Goal: Task Accomplishment & Management: Complete application form

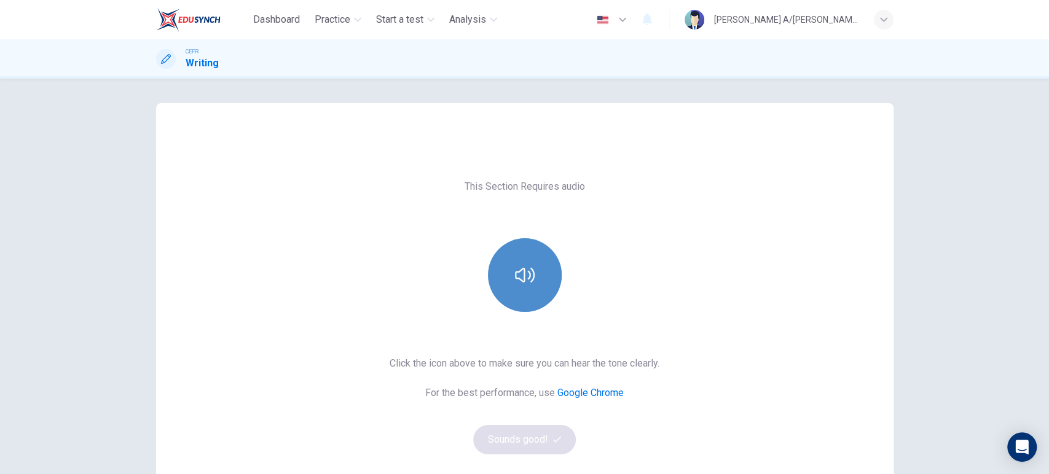
click at [520, 293] on button "button" at bounding box center [525, 275] width 74 height 74
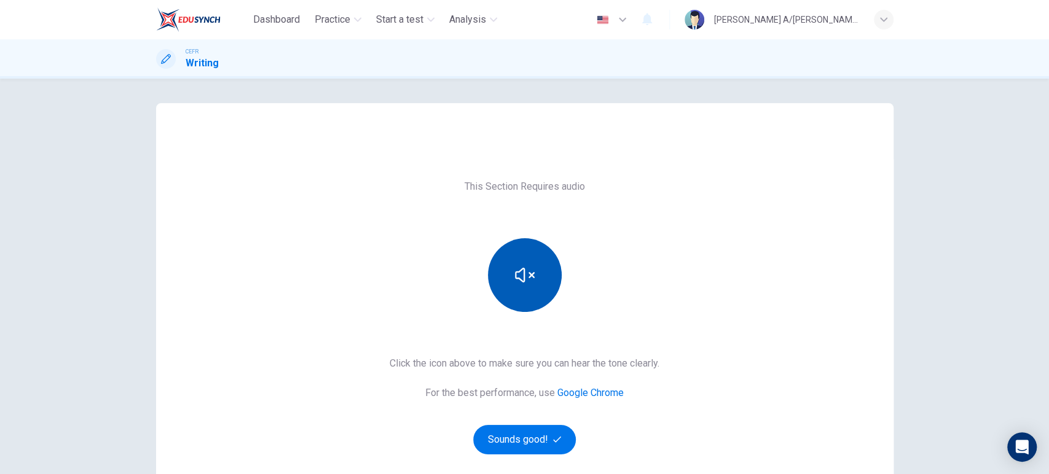
click at [520, 293] on button "button" at bounding box center [525, 275] width 74 height 74
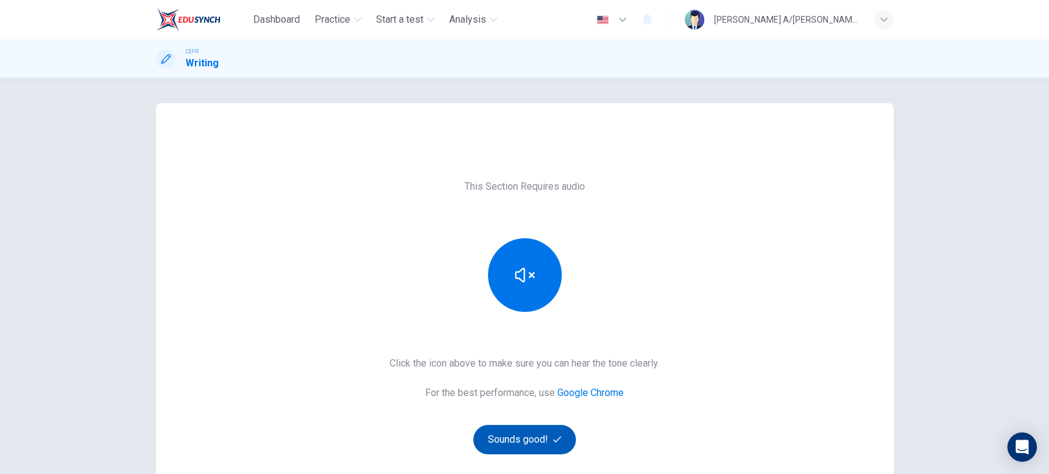
click at [526, 428] on button "Sounds good!" at bounding box center [524, 439] width 103 height 29
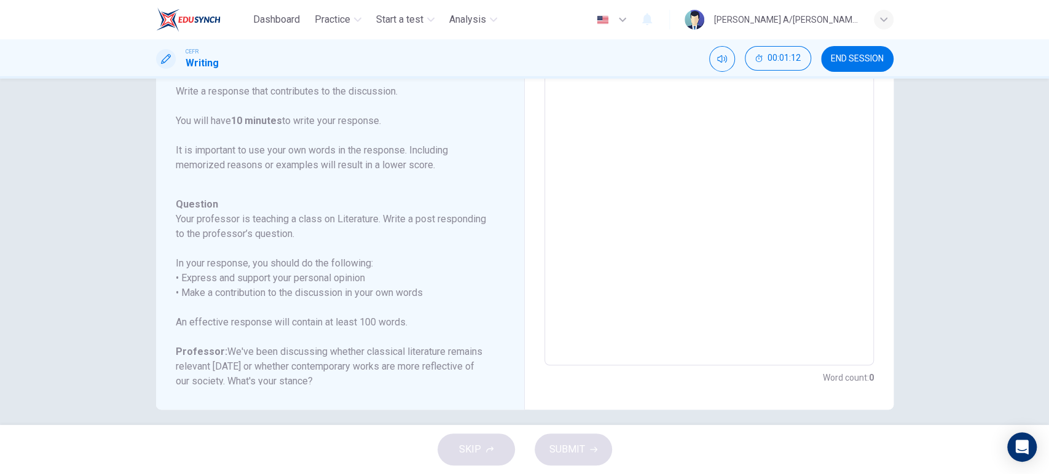
scroll to position [200, 0]
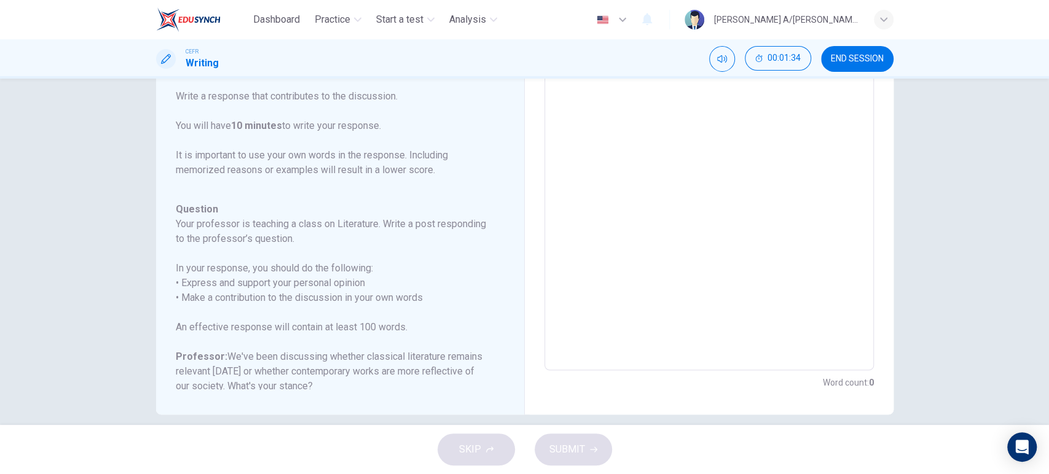
click at [696, 197] on textarea at bounding box center [709, 166] width 312 height 390
type textarea "i"
type textarea "x"
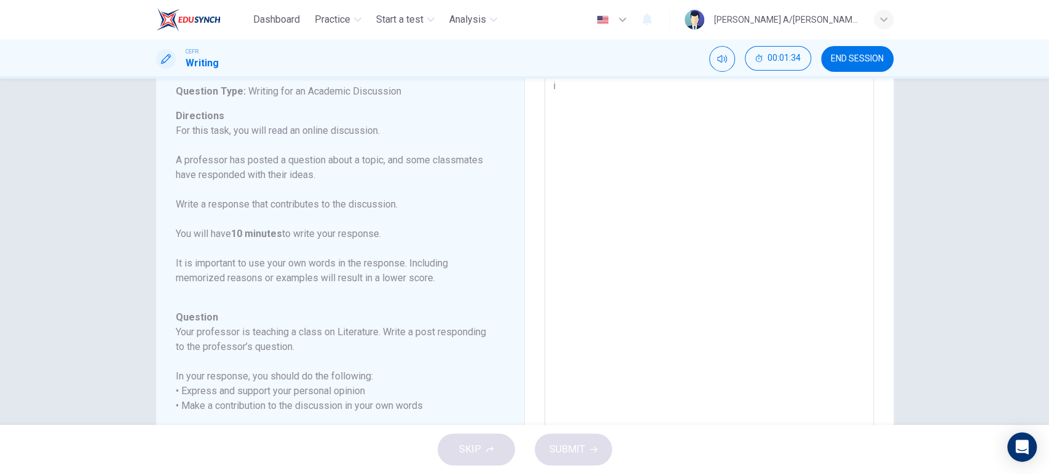
type textarea "ii"
type textarea "x"
type textarea "iii"
type textarea "x"
type textarea "ii"
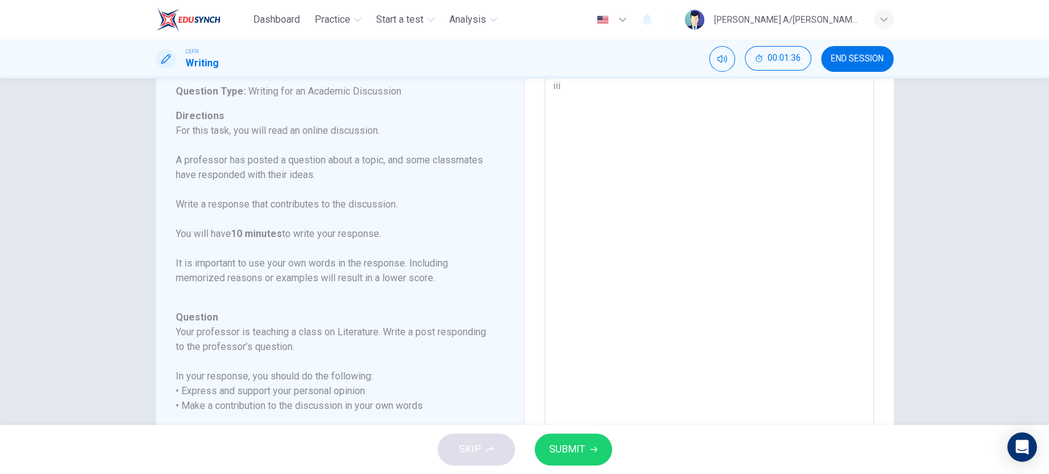
type textarea "x"
type textarea "i"
type textarea "x"
type textarea "i"
type textarea "x"
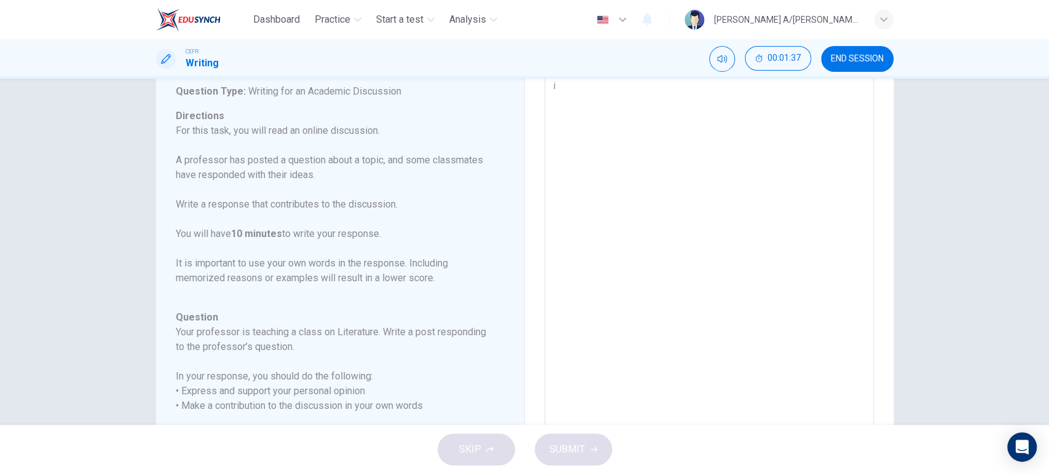
type textarea "ii"
type textarea "x"
type textarea "iii"
type textarea "x"
type textarea "iii"
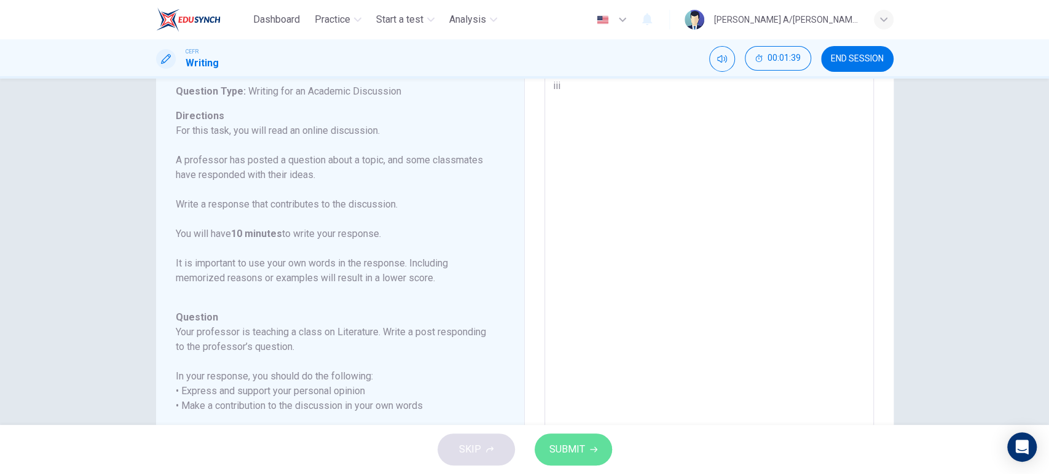
click at [575, 458] on button "SUBMIT" at bounding box center [573, 450] width 77 height 32
type textarea "x"
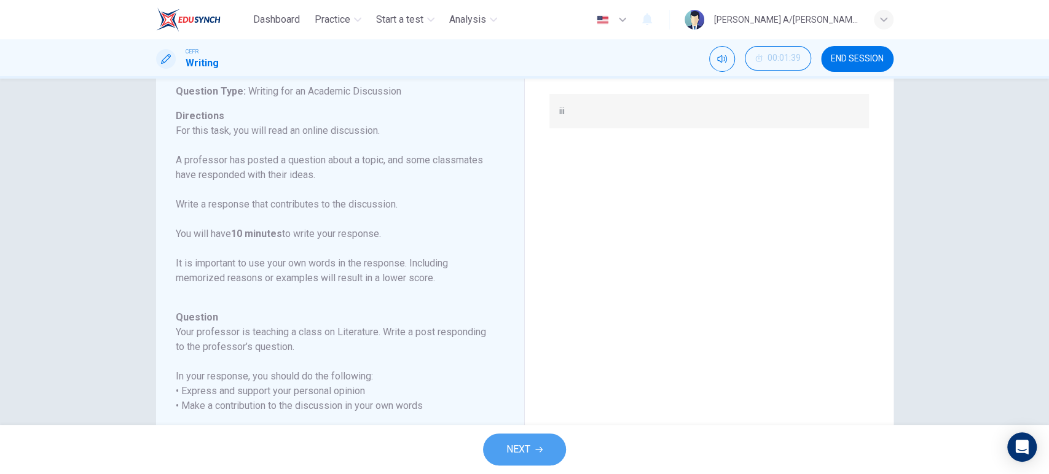
click at [546, 451] on button "NEXT" at bounding box center [524, 450] width 83 height 32
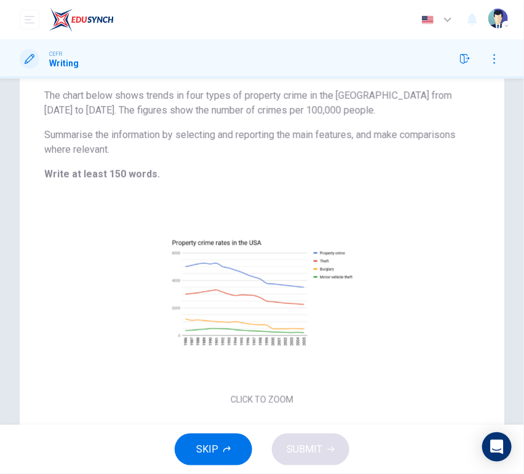
scroll to position [156, 0]
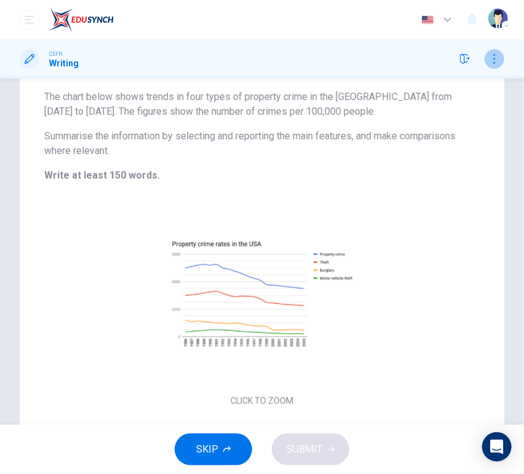
click at [490, 58] on icon "button" at bounding box center [494, 59] width 10 height 10
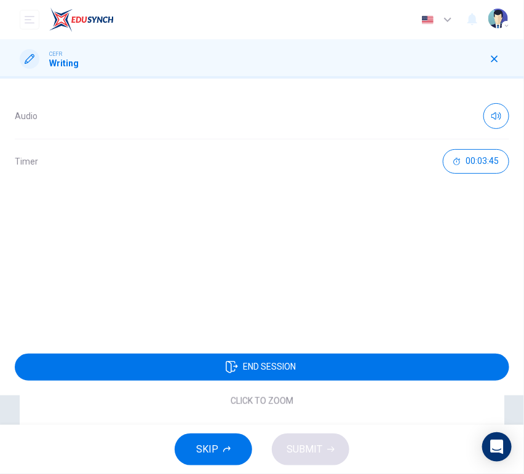
click at [490, 58] on icon "button" at bounding box center [494, 59] width 10 height 10
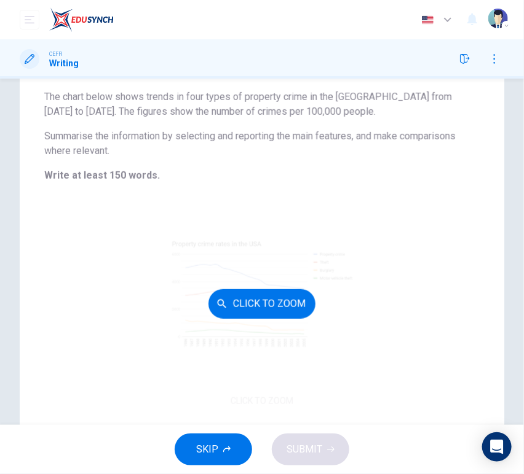
scroll to position [189, 0]
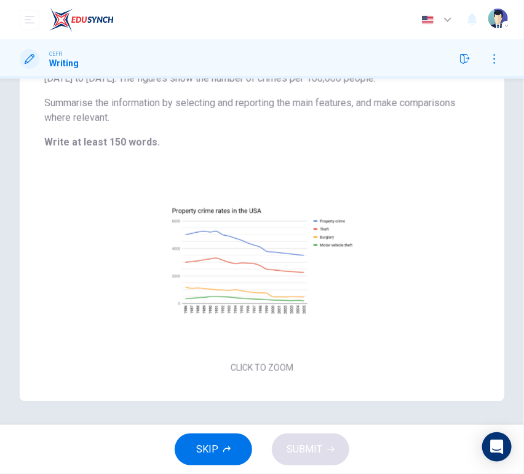
click at [201, 457] on span "SKIP" at bounding box center [207, 449] width 22 height 17
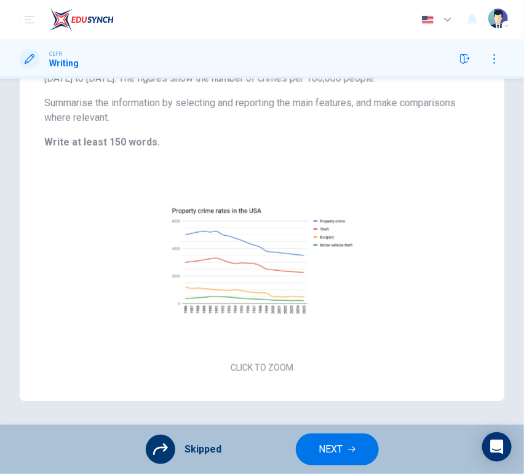
click at [324, 450] on span "NEXT" at bounding box center [331, 449] width 24 height 17
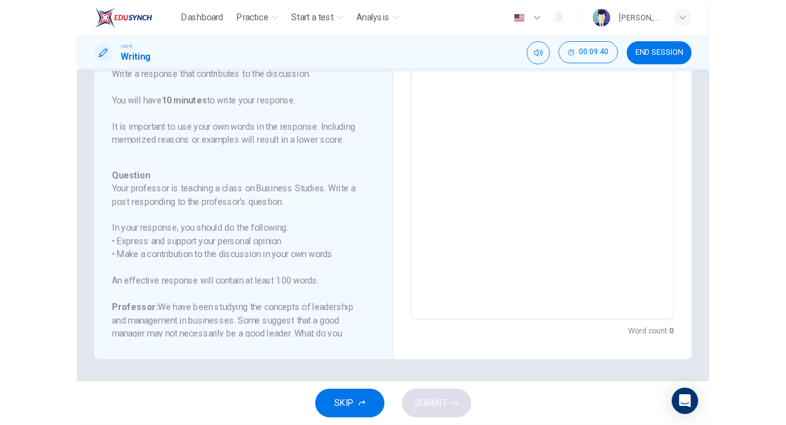
scroll to position [199, 0]
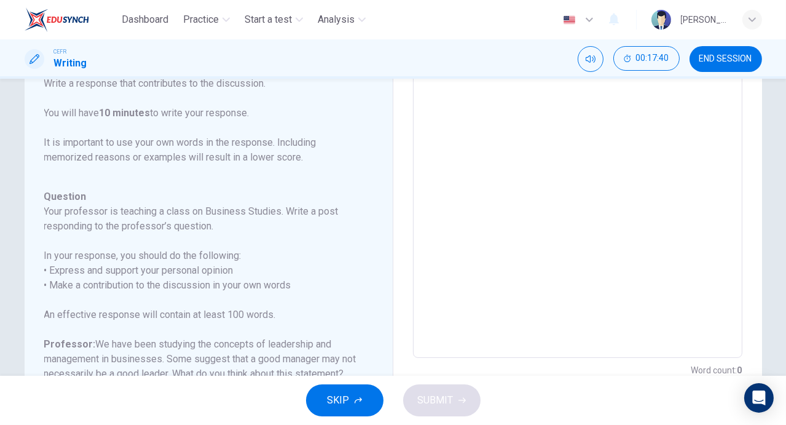
drag, startPoint x: 140, startPoint y: 18, endPoint x: 500, endPoint y: 84, distance: 366.0
click at [141, 18] on span "Dashboard" at bounding box center [145, 19] width 47 height 15
click at [229, 23] on icon "button" at bounding box center [225, 19] width 7 height 7
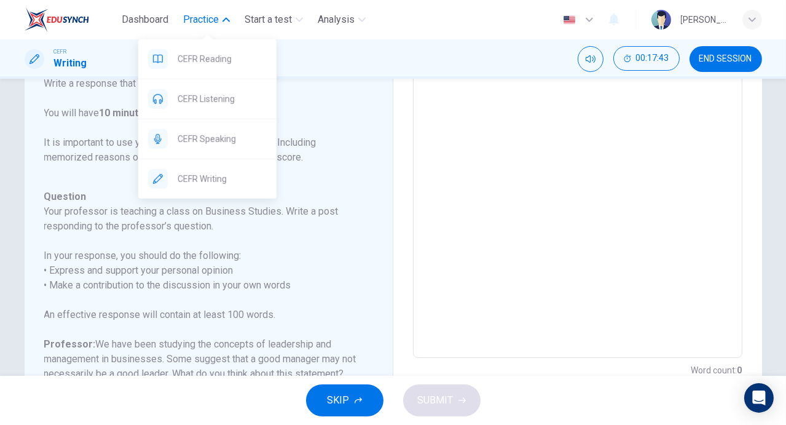
click at [231, 132] on span "CEFR Speaking" at bounding box center [222, 139] width 89 height 15
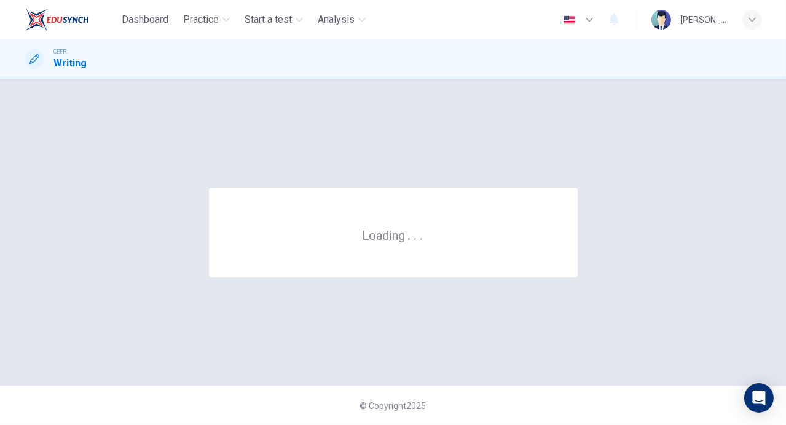
scroll to position [0, 0]
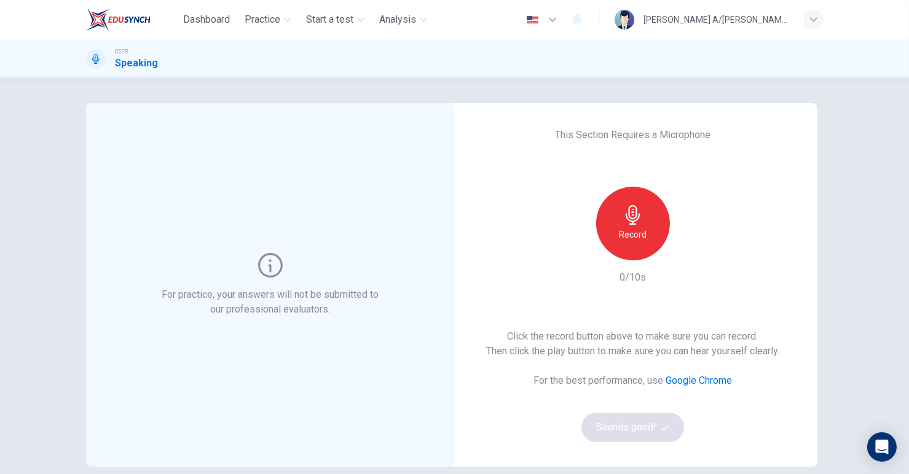
click at [653, 232] on div "Record" at bounding box center [633, 224] width 74 height 74
click at [650, 234] on div "Stop" at bounding box center [633, 224] width 74 height 74
click at [683, 251] on icon "button" at bounding box center [689, 251] width 12 height 12
click at [865, 157] on div "For practice, your answers will not be submitted to our professional evaluators…" at bounding box center [454, 277] width 909 height 396
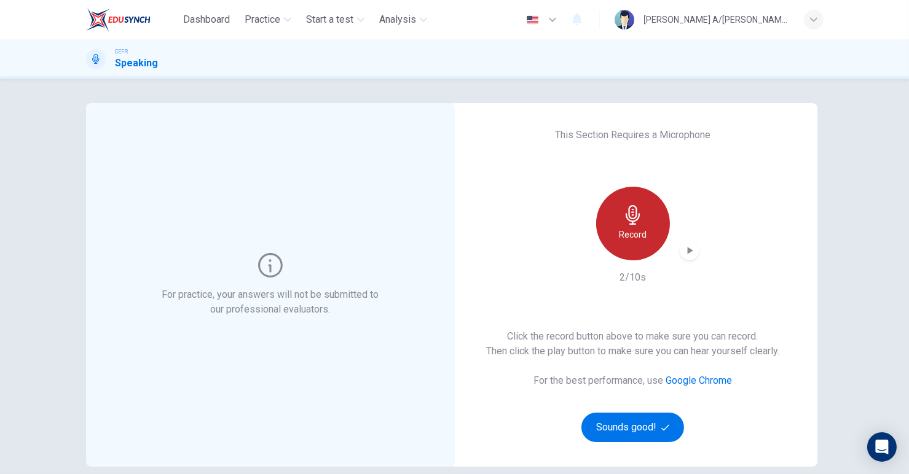
click at [626, 220] on icon "button" at bounding box center [633, 215] width 14 height 20
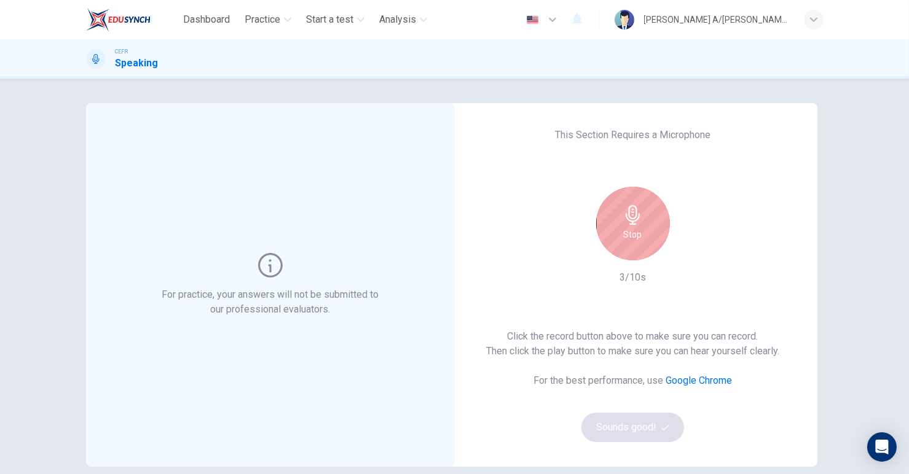
click at [626, 220] on icon "button" at bounding box center [633, 215] width 14 height 20
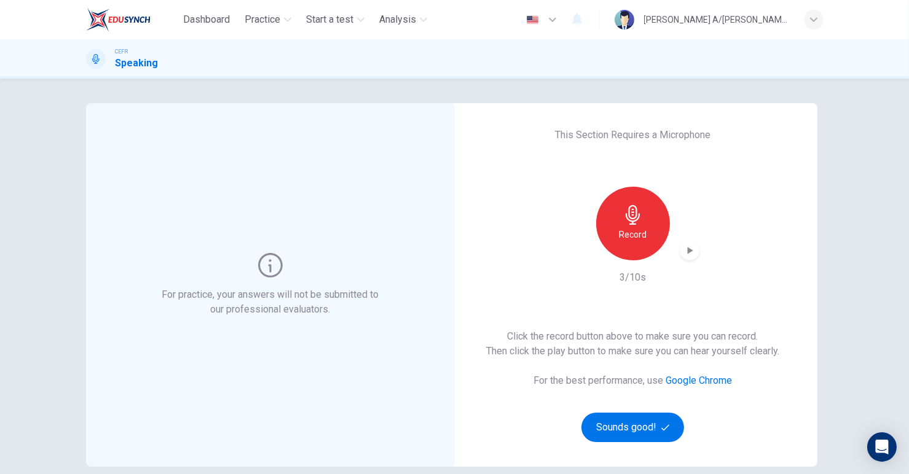
click at [683, 256] on icon "button" at bounding box center [689, 251] width 12 height 12
click at [634, 230] on h6 "Record" at bounding box center [633, 234] width 28 height 15
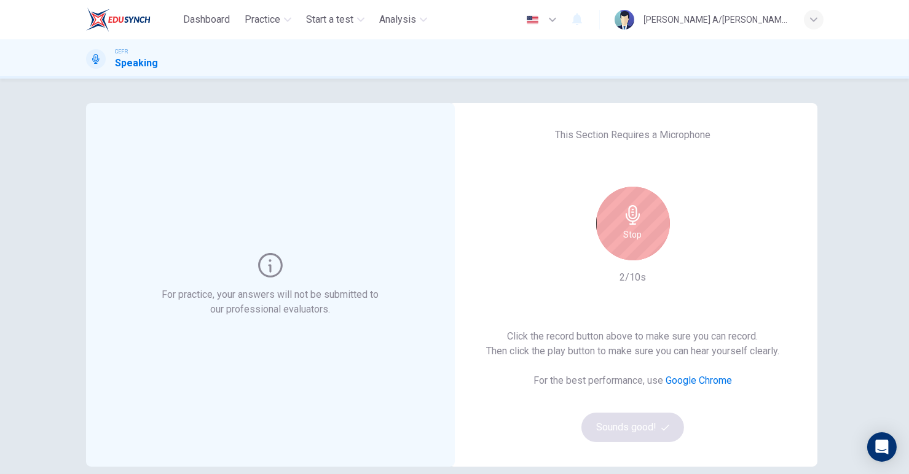
click at [634, 230] on h6 "Stop" at bounding box center [633, 234] width 18 height 15
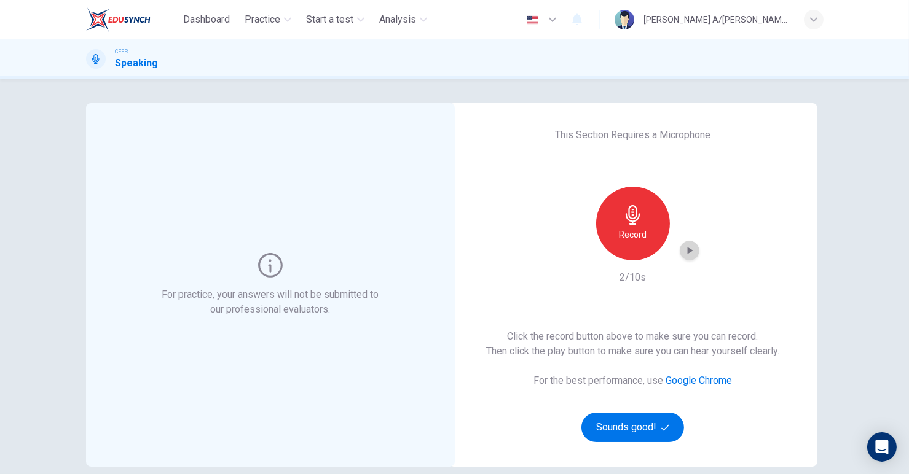
click at [686, 253] on icon "button" at bounding box center [689, 251] width 12 height 12
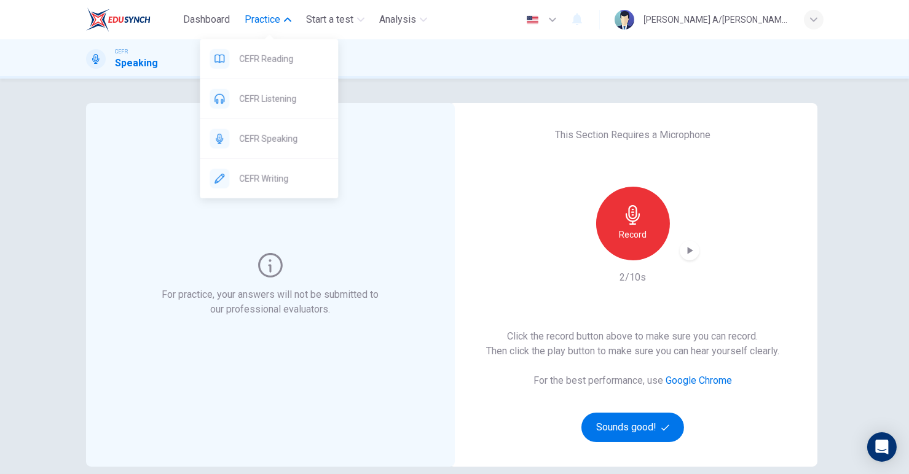
click at [254, 25] on span "Practice" at bounding box center [263, 19] width 36 height 15
click at [259, 22] on span "Practice" at bounding box center [263, 19] width 36 height 15
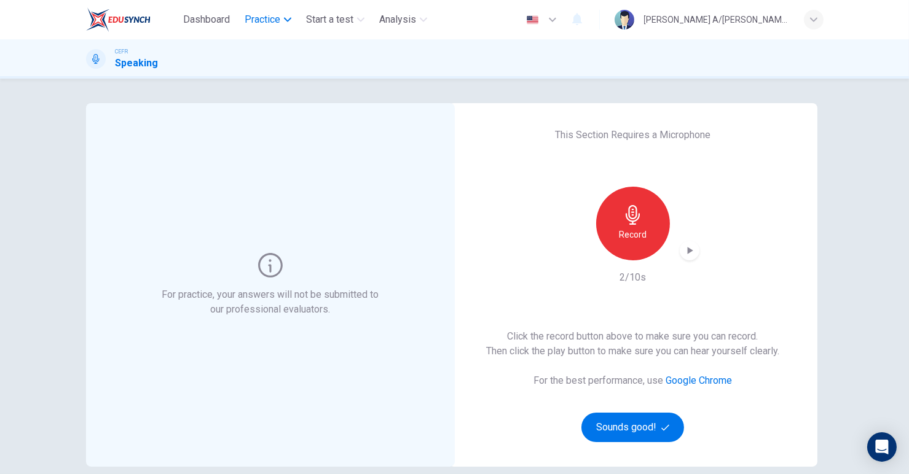
click at [256, 25] on span "Practice" at bounding box center [263, 19] width 36 height 15
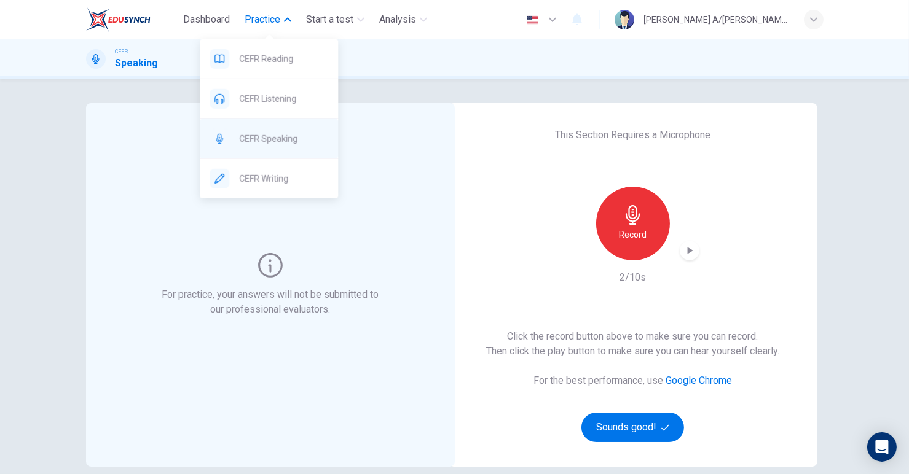
click at [250, 141] on span "CEFR Speaking" at bounding box center [283, 139] width 89 height 15
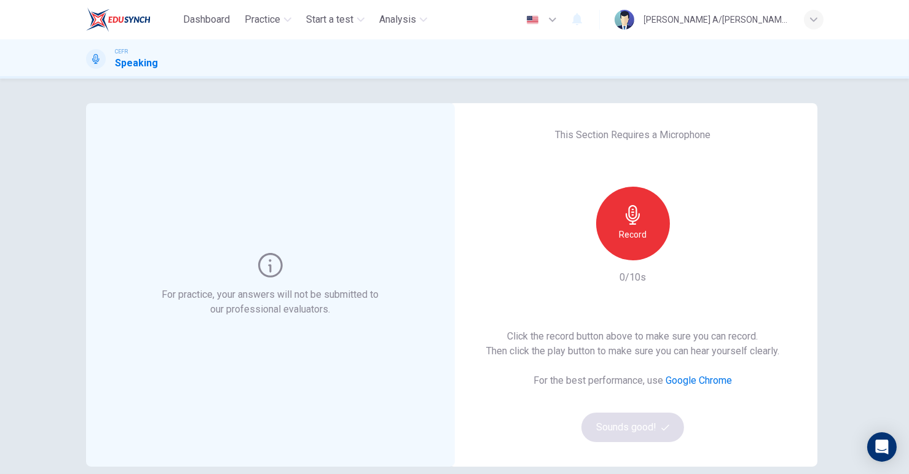
click at [616, 211] on div "Record" at bounding box center [633, 224] width 74 height 74
click at [616, 211] on div "Stop" at bounding box center [633, 224] width 74 height 74
click at [699, 254] on div "This Section Requires a Microphone Record 2/10s Click the record button above t…" at bounding box center [633, 285] width 369 height 364
click at [691, 251] on icon "button" at bounding box center [689, 251] width 12 height 12
click at [634, 428] on button "Sounds good!" at bounding box center [632, 427] width 103 height 29
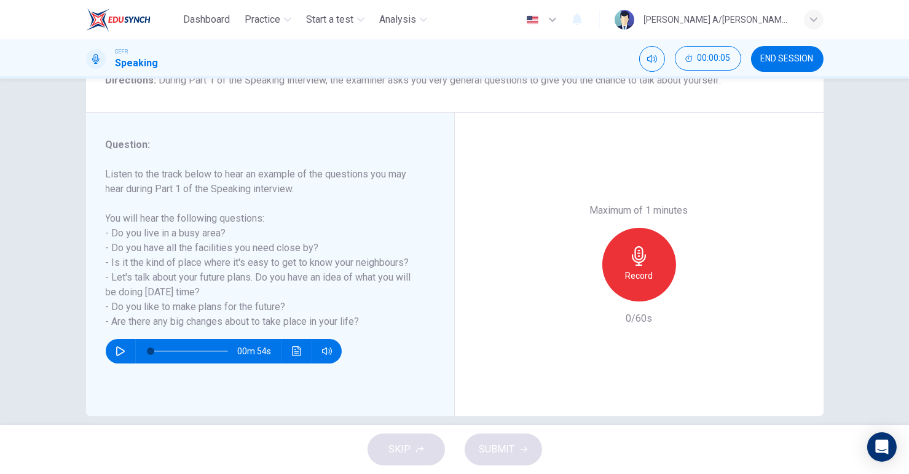
scroll to position [113, 0]
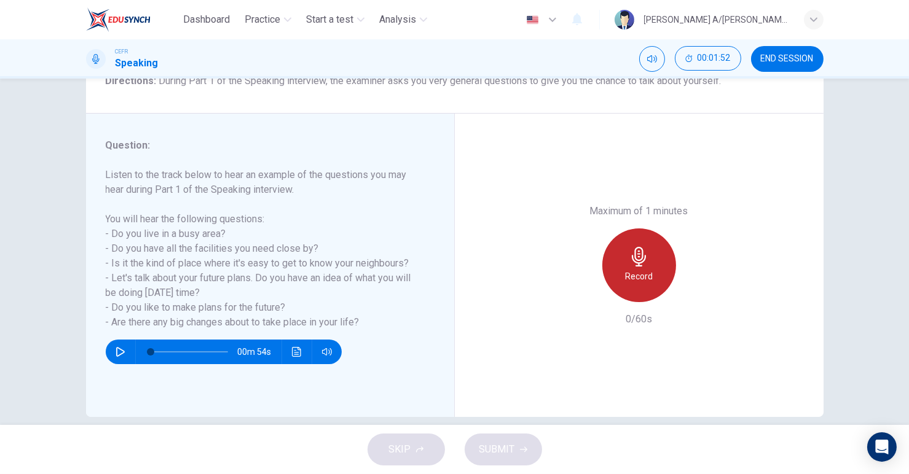
click at [644, 269] on h6 "Record" at bounding box center [639, 276] width 28 height 15
click at [644, 269] on h6 "Stop" at bounding box center [639, 276] width 18 height 15
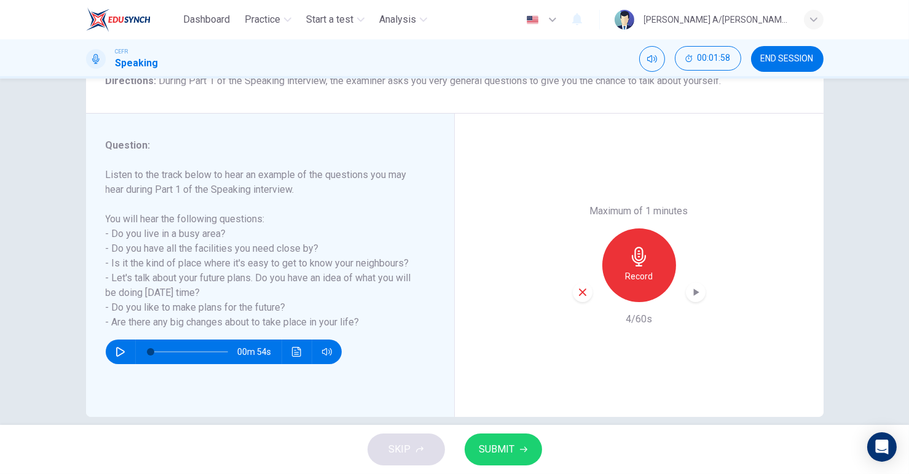
click at [577, 287] on icon "button" at bounding box center [582, 292] width 11 height 11
click at [619, 273] on div "Record" at bounding box center [639, 266] width 74 height 74
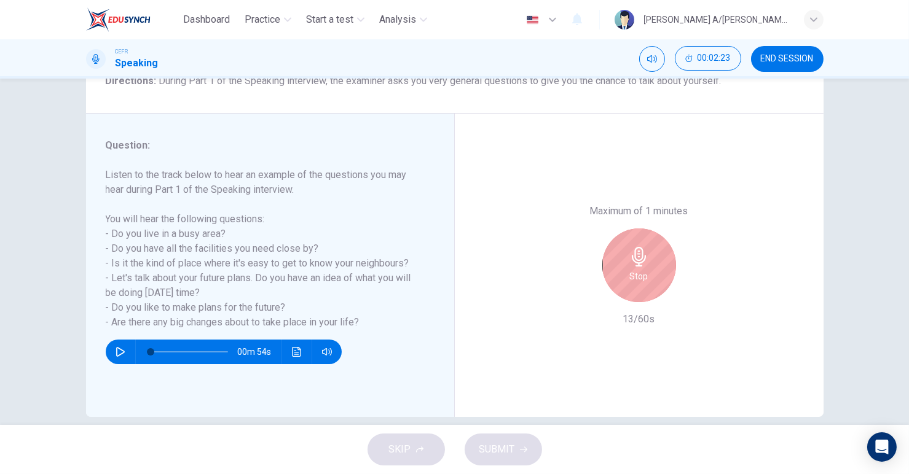
click at [619, 273] on div "Stop" at bounding box center [639, 266] width 74 height 74
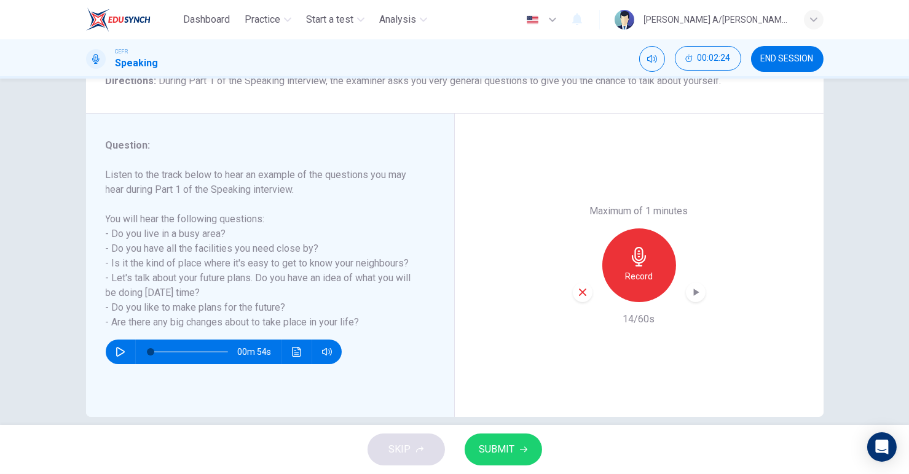
click at [686, 292] on div "button" at bounding box center [696, 293] width 20 height 20
click at [577, 295] on icon "button" at bounding box center [582, 292] width 11 height 11
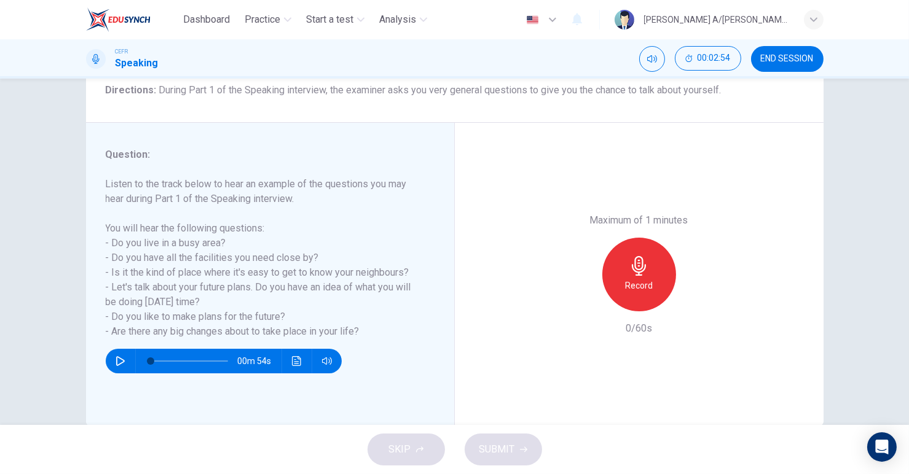
scroll to position [108, 0]
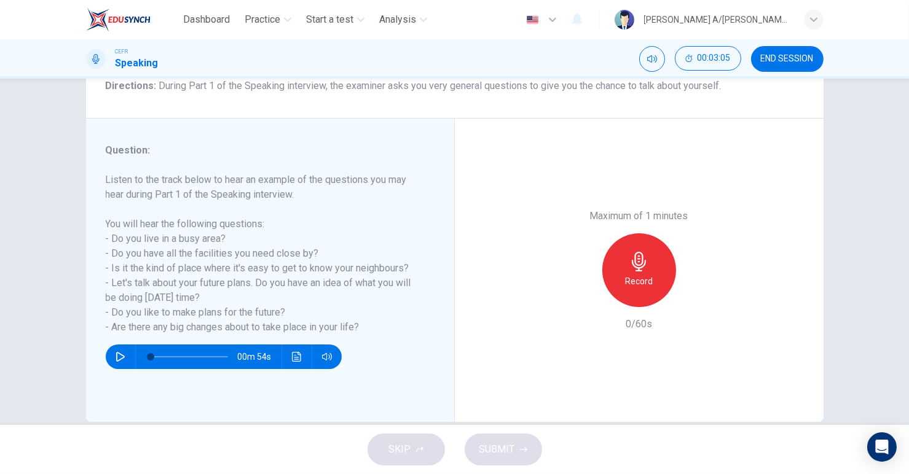
click at [643, 262] on icon "button" at bounding box center [639, 262] width 20 height 20
click at [586, 299] on div "button" at bounding box center [583, 298] width 20 height 20
click at [629, 269] on icon "button" at bounding box center [639, 262] width 20 height 20
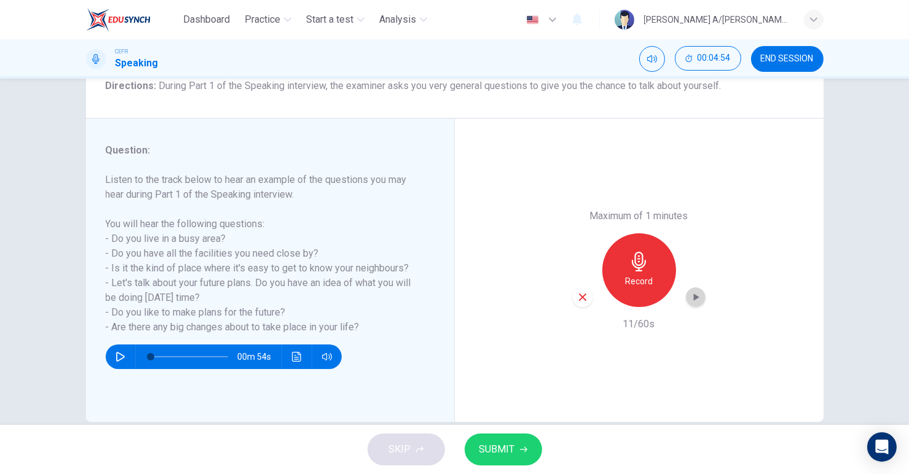
click at [691, 302] on icon "button" at bounding box center [696, 297] width 12 height 12
click at [580, 296] on icon "button" at bounding box center [582, 297] width 7 height 7
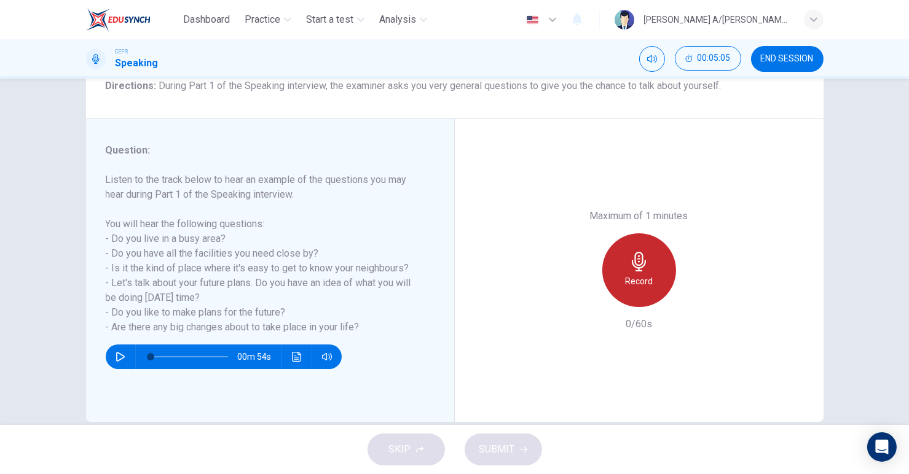
click at [641, 286] on h6 "Record" at bounding box center [639, 281] width 28 height 15
click at [641, 286] on h6 "Stop" at bounding box center [639, 281] width 18 height 15
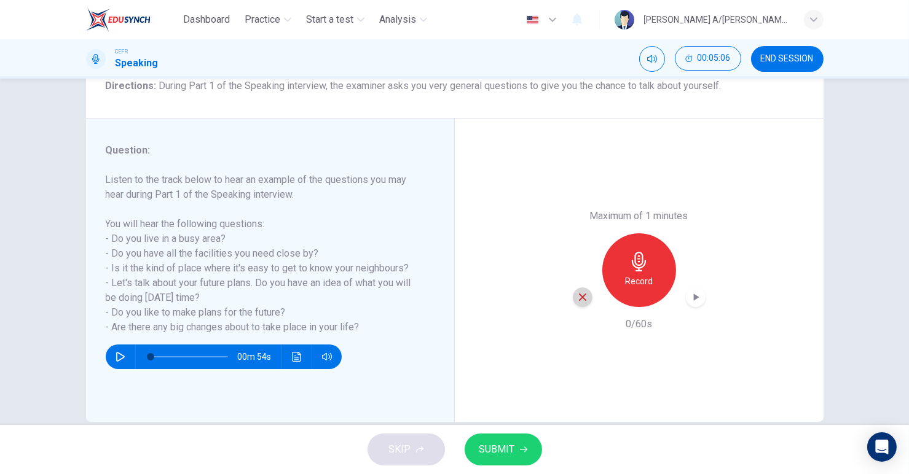
click at [578, 293] on icon "button" at bounding box center [582, 297] width 11 height 11
click at [635, 278] on h6 "Record" at bounding box center [639, 281] width 28 height 15
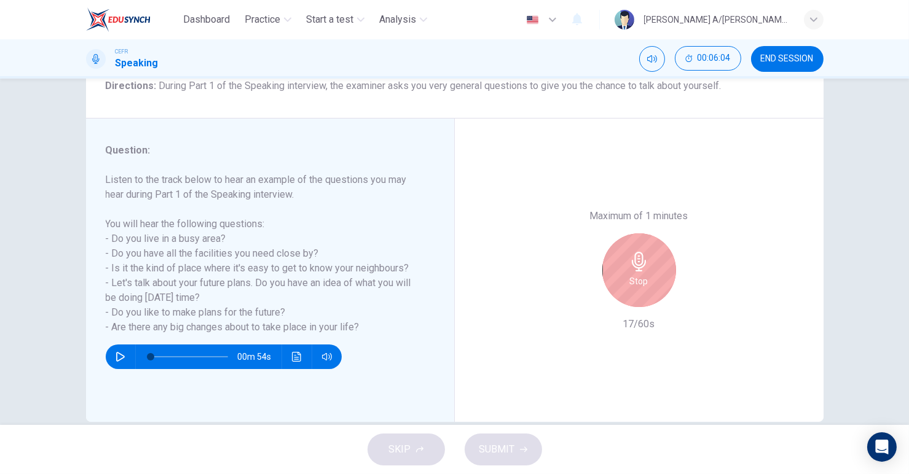
click at [635, 278] on h6 "Stop" at bounding box center [639, 281] width 18 height 15
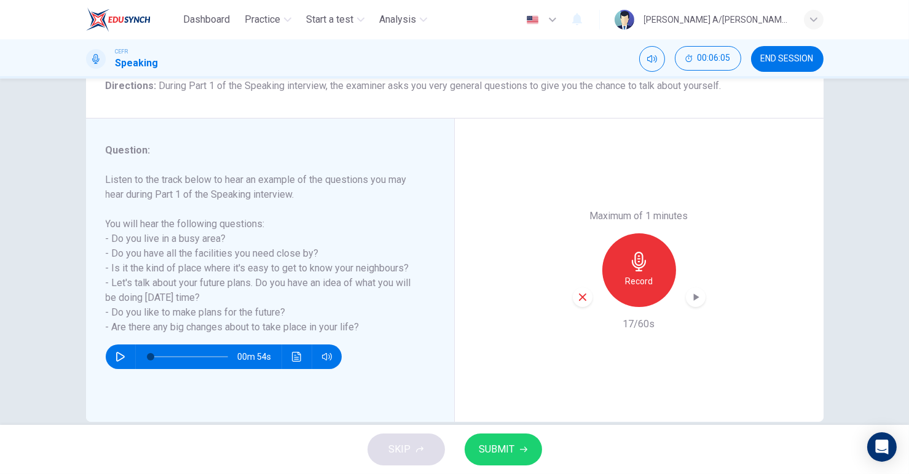
click at [585, 298] on div "button" at bounding box center [583, 298] width 20 height 20
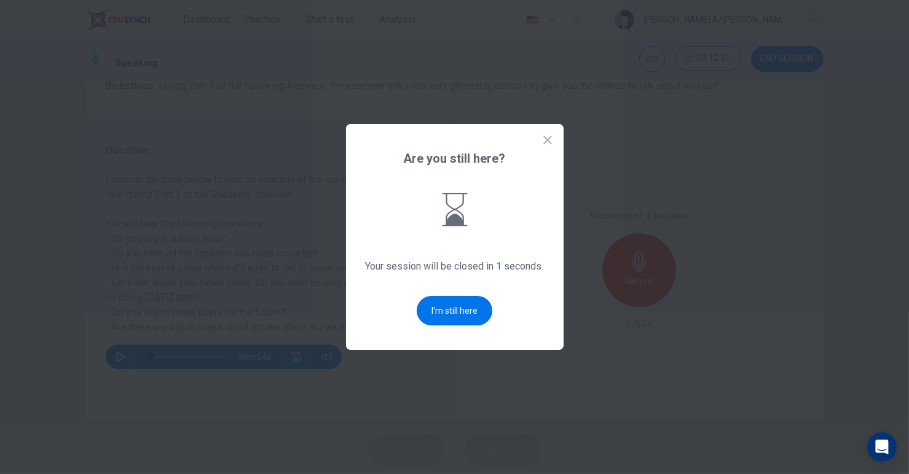
scroll to position [0, 0]
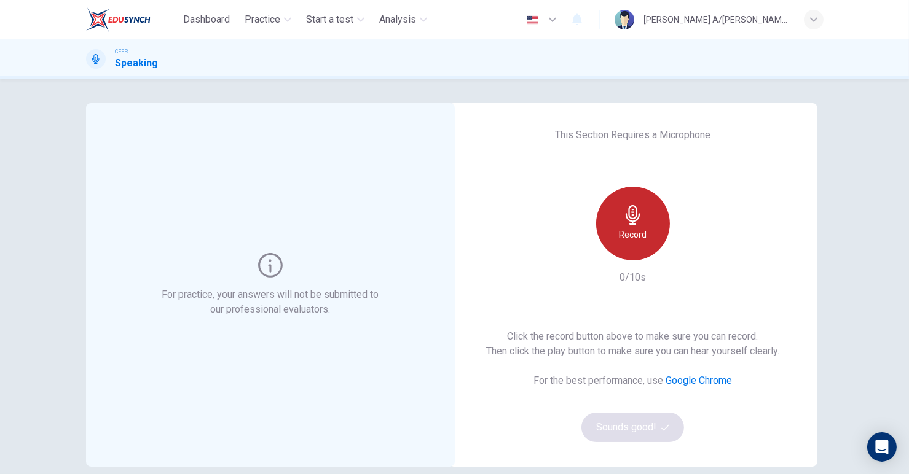
click at [619, 225] on div "Record" at bounding box center [633, 224] width 74 height 74
click at [619, 225] on div "Stop" at bounding box center [633, 224] width 74 height 74
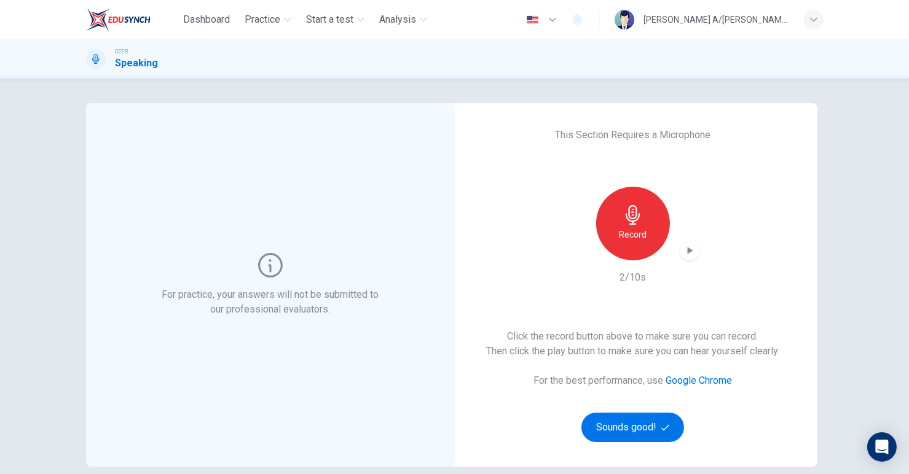
click at [686, 256] on icon "button" at bounding box center [689, 251] width 12 height 12
click at [640, 429] on button "Sounds good!" at bounding box center [632, 427] width 103 height 29
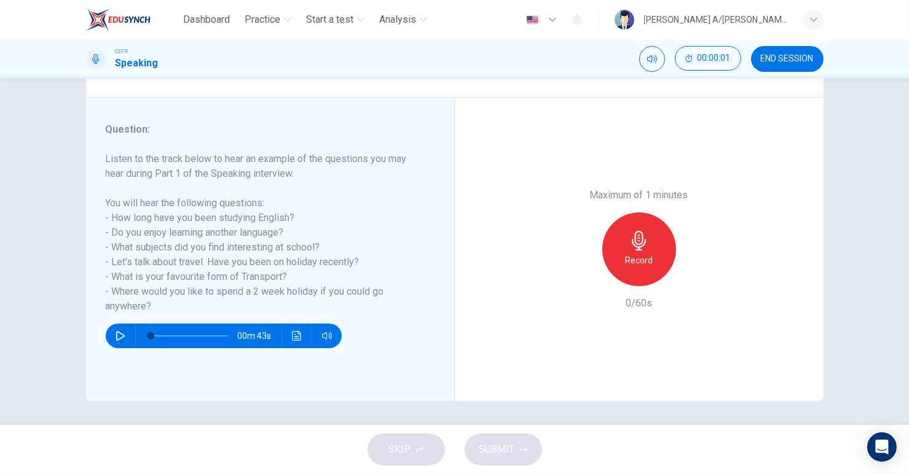
scroll to position [128, 0]
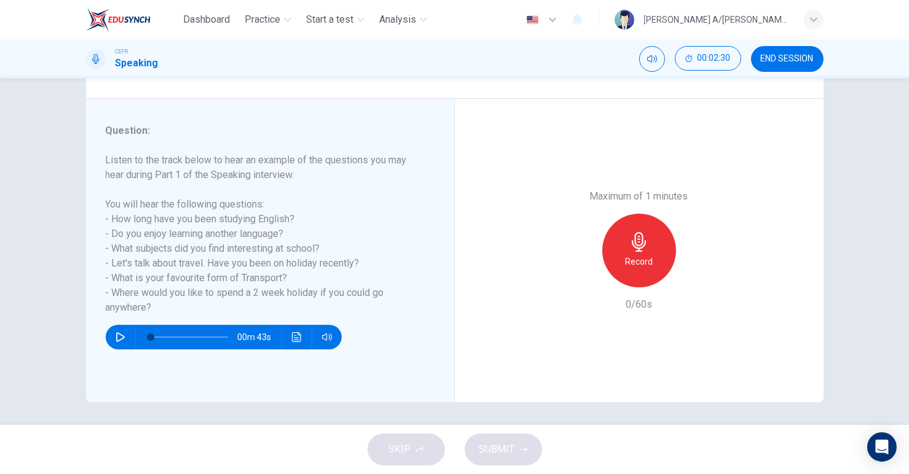
drag, startPoint x: 307, startPoint y: 257, endPoint x: 260, endPoint y: 254, distance: 47.4
click at [260, 254] on h6 "Listen to the track below to hear an example of the questions you may hear duri…" at bounding box center [263, 234] width 314 height 162
drag, startPoint x: 301, startPoint y: 263, endPoint x: 246, endPoint y: 257, distance: 55.0
click at [246, 257] on h6 "Listen to the track below to hear an example of the questions you may hear duri…" at bounding box center [263, 234] width 314 height 162
click at [117, 334] on icon "button" at bounding box center [120, 337] width 9 height 10
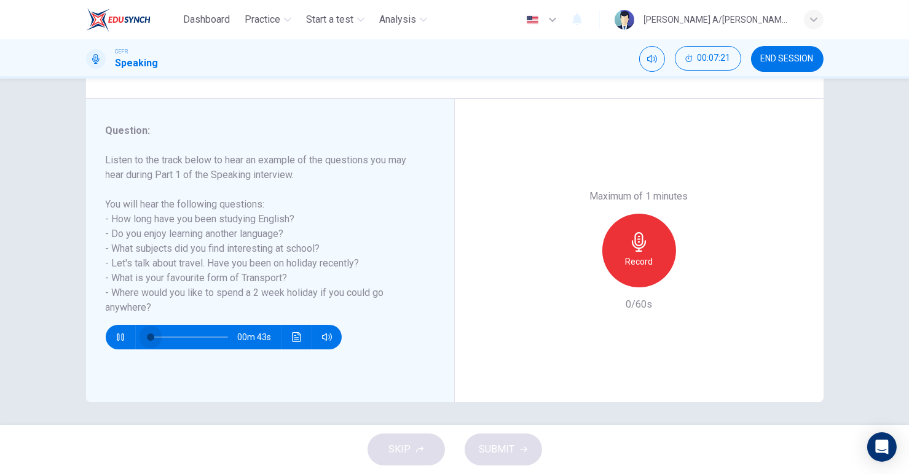
drag, startPoint x: 152, startPoint y: 337, endPoint x: 101, endPoint y: 346, distance: 51.7
click at [101, 346] on div "Question : Listen to the track below to hear an example of the questions you ma…" at bounding box center [270, 251] width 369 height 304
click at [123, 333] on button "button" at bounding box center [121, 337] width 20 height 25
click at [629, 265] on h6 "Record" at bounding box center [639, 261] width 28 height 15
click at [116, 333] on icon "button" at bounding box center [120, 337] width 9 height 10
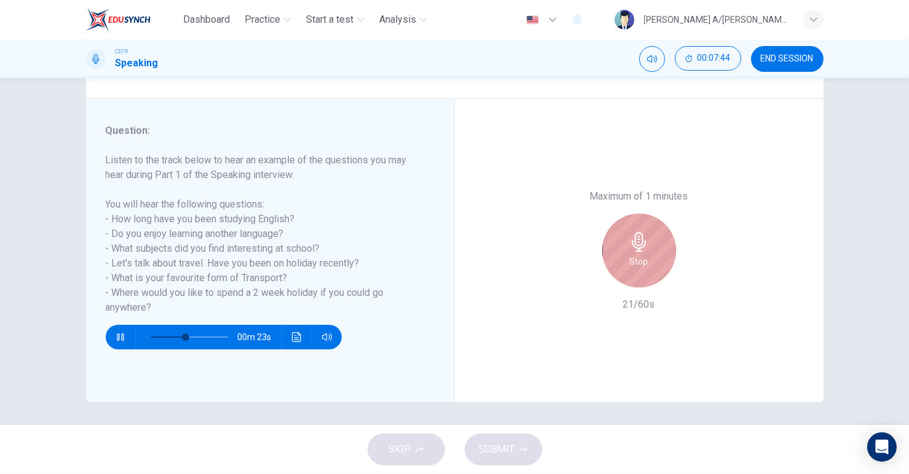
click at [624, 250] on div "Stop" at bounding box center [639, 251] width 74 height 74
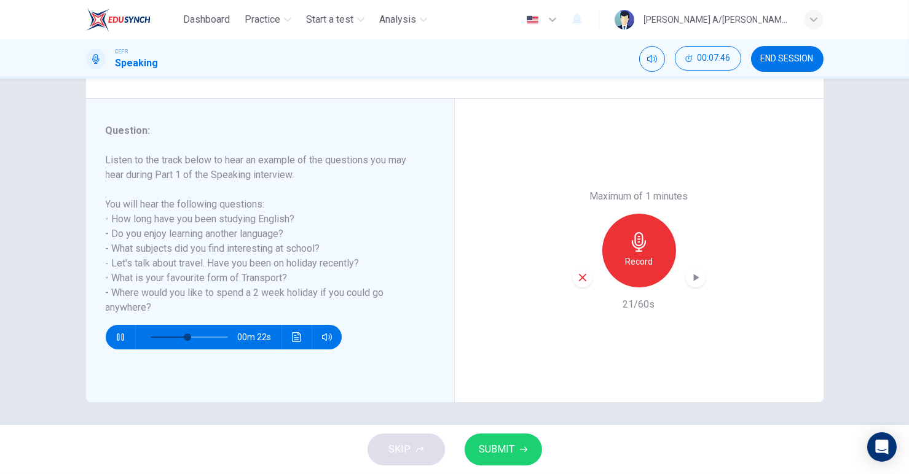
click at [583, 273] on icon "button" at bounding box center [582, 277] width 11 height 11
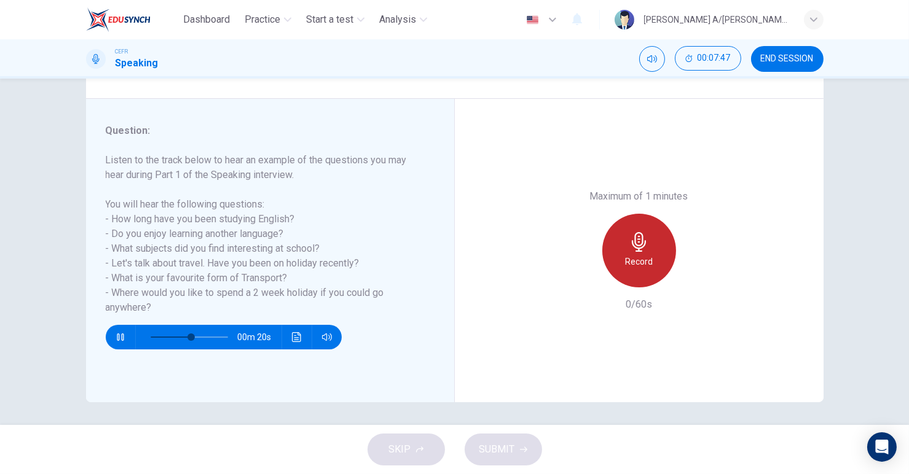
click at [634, 267] on h6 "Record" at bounding box center [639, 261] width 28 height 15
click at [633, 268] on h6 "Stop" at bounding box center [639, 261] width 18 height 15
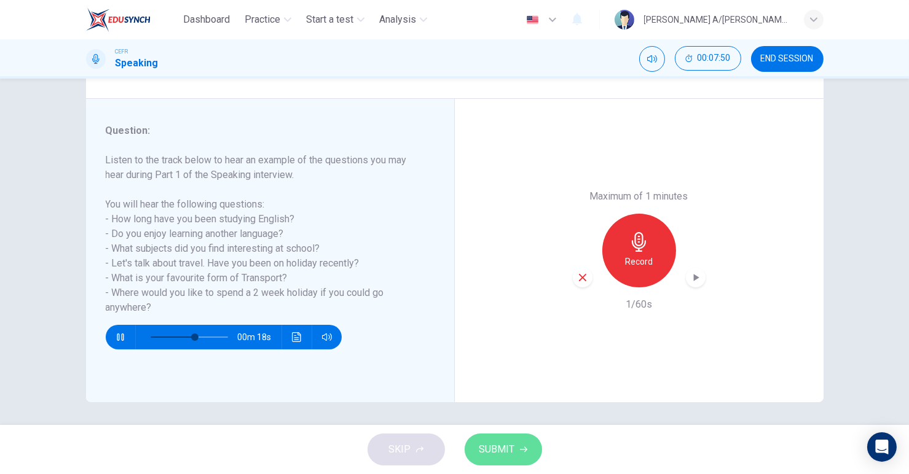
click at [488, 450] on span "SUBMIT" at bounding box center [497, 449] width 36 height 17
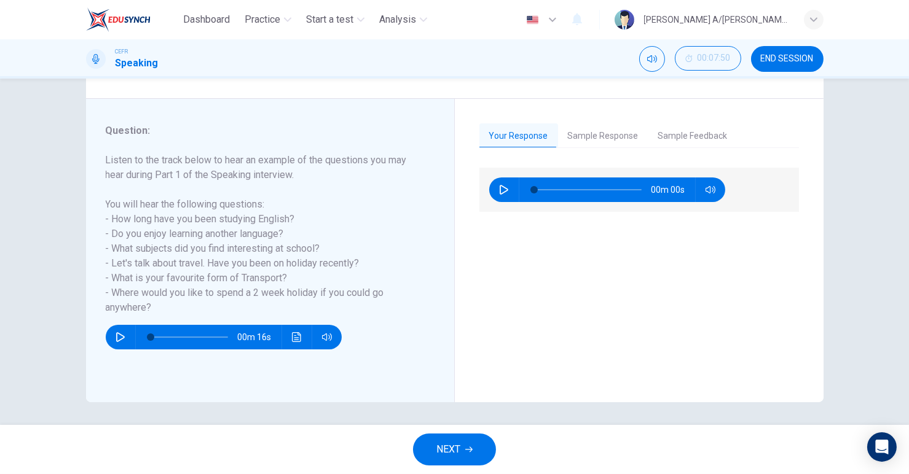
type input "0"
click at [584, 133] on button "Sample Response" at bounding box center [603, 137] width 90 height 26
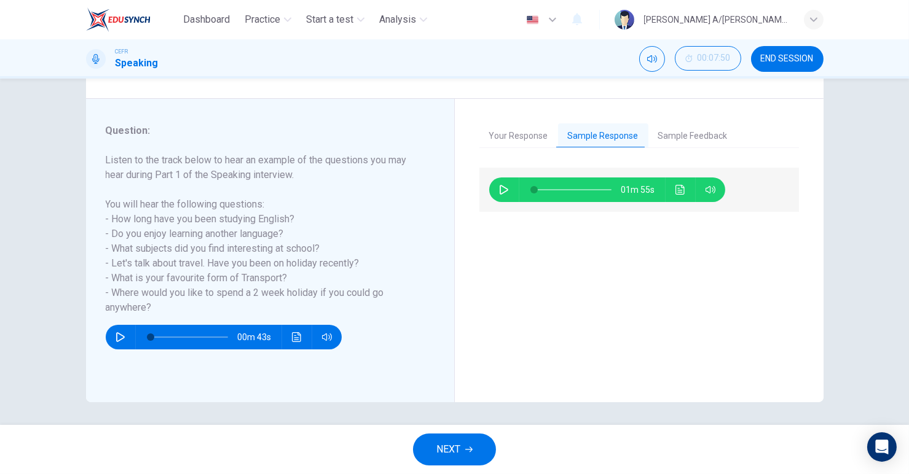
click at [501, 192] on icon "button" at bounding box center [504, 190] width 10 height 10
type input "53"
click at [450, 457] on span "NEXT" at bounding box center [448, 449] width 24 height 17
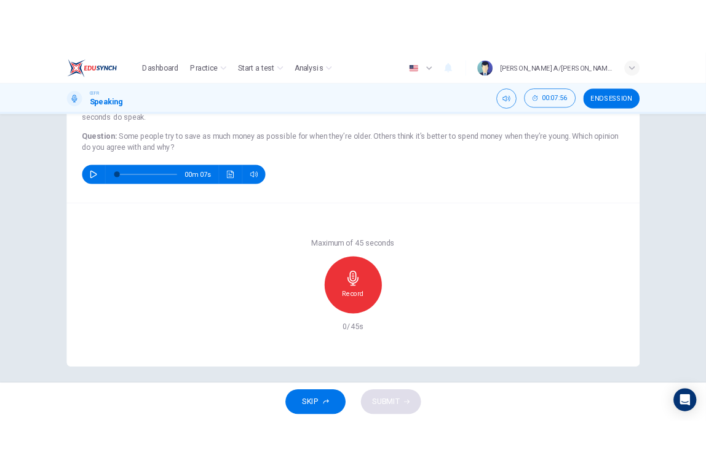
scroll to position [129, 0]
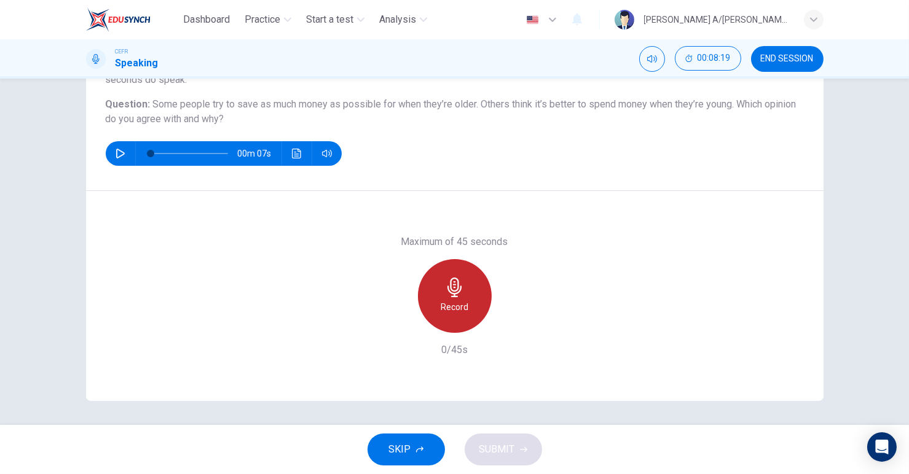
click at [439, 286] on div "Record" at bounding box center [455, 296] width 74 height 74
click at [439, 286] on div "Stop" at bounding box center [455, 296] width 74 height 74
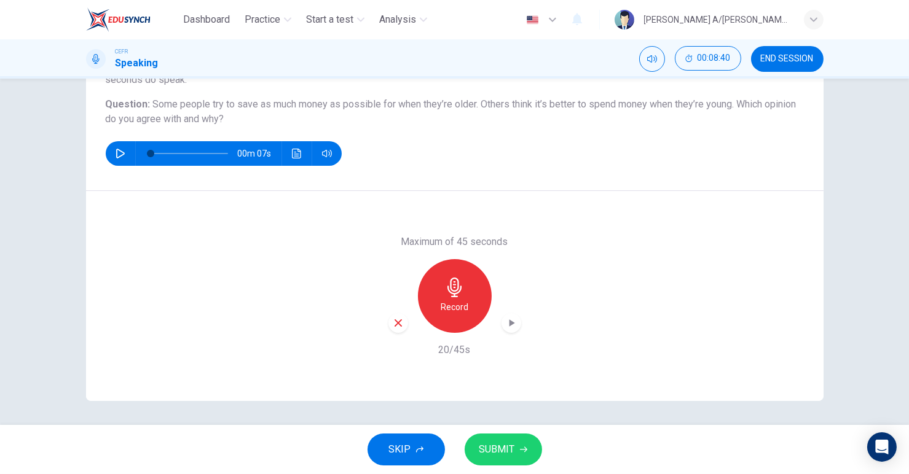
click at [376, 332] on div "Maximum of 45 seconds Record 20/45s" at bounding box center [454, 296] width 737 height 210
click at [383, 328] on div "Maximum of 45 seconds Record 20/45s" at bounding box center [454, 296] width 737 height 210
click at [393, 326] on icon "button" at bounding box center [398, 323] width 11 height 11
click at [464, 286] on div "Record" at bounding box center [455, 296] width 74 height 74
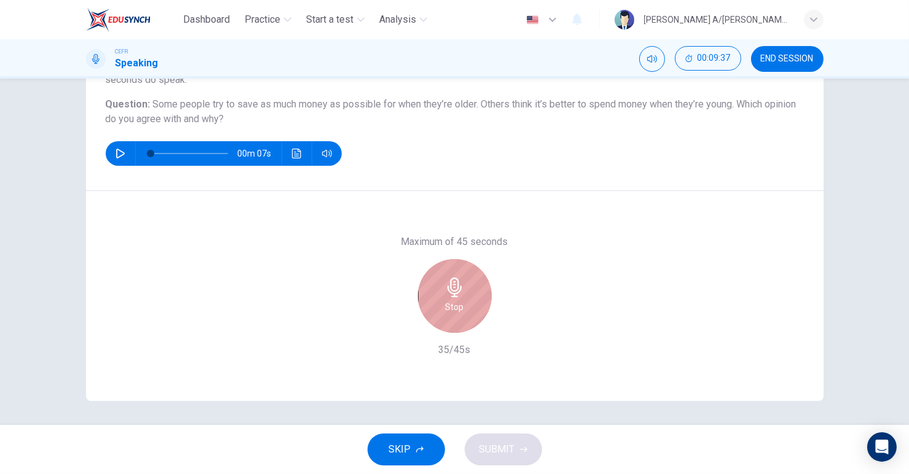
click at [464, 286] on div "Stop" at bounding box center [455, 296] width 74 height 74
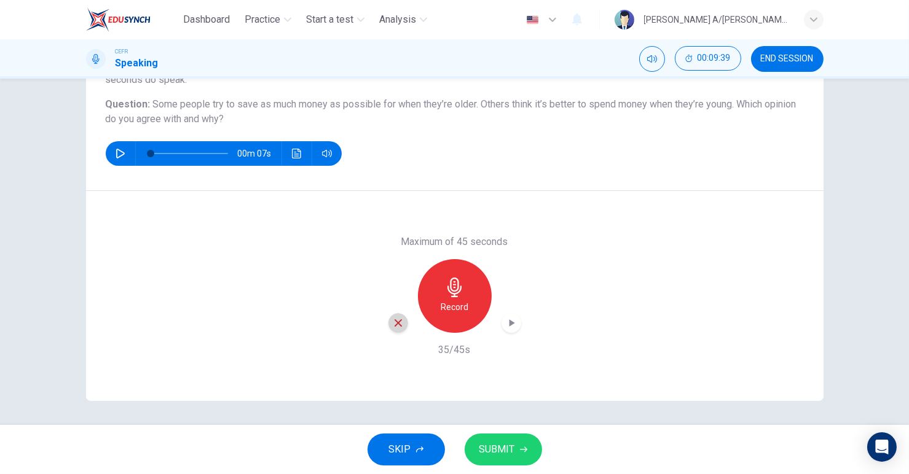
click at [396, 324] on icon "button" at bounding box center [398, 323] width 7 height 7
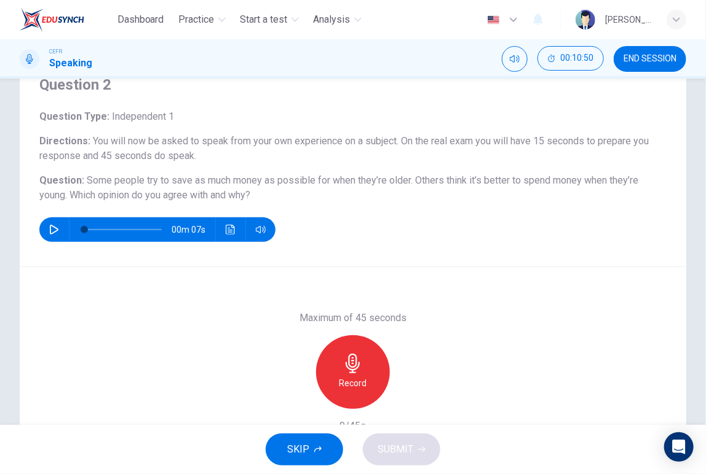
scroll to position [48, 0]
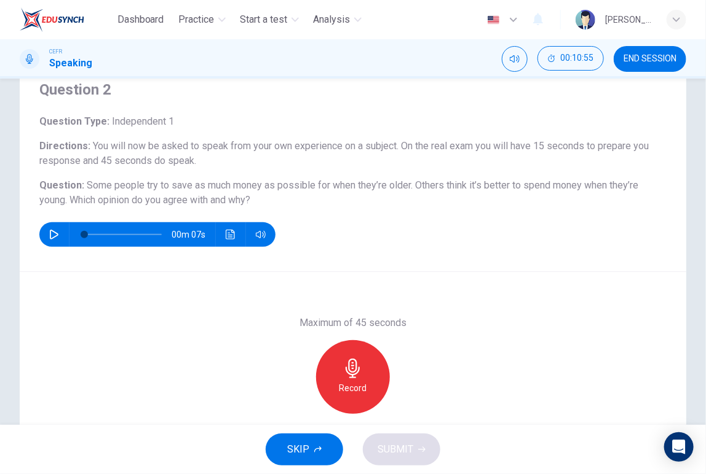
click at [365, 369] on div "Record" at bounding box center [353, 377] width 74 height 74
click at [409, 406] on icon "button" at bounding box center [409, 404] width 12 height 12
click at [406, 439] on button "SUBMIT" at bounding box center [401, 450] width 77 height 32
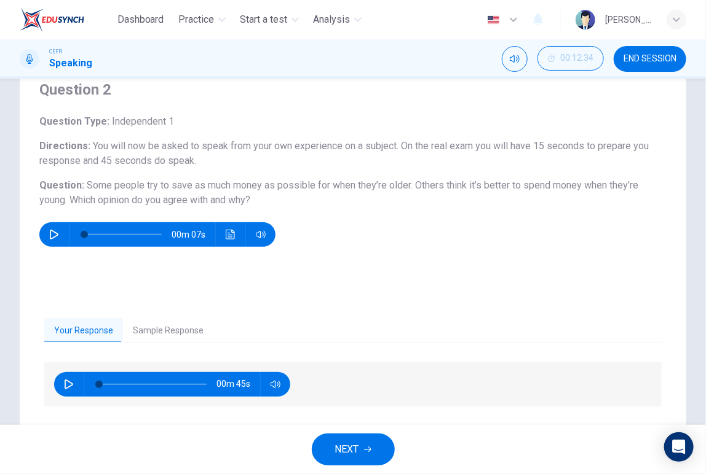
click at [160, 331] on button "Sample Response" at bounding box center [168, 331] width 90 height 26
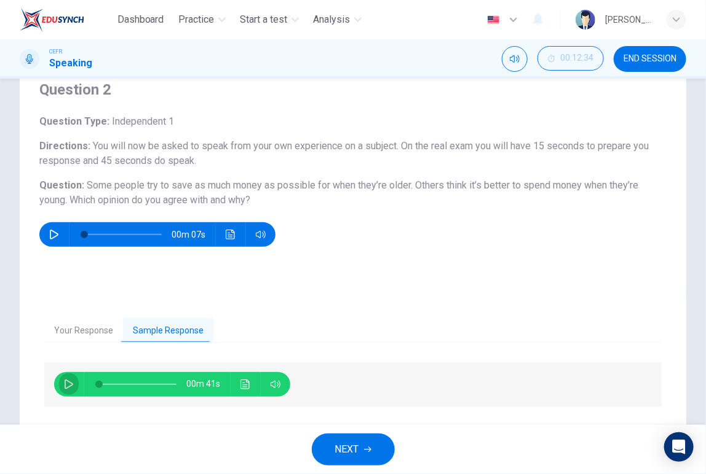
click at [64, 384] on button "button" at bounding box center [69, 384] width 20 height 25
type input "0"
click at [360, 438] on button "NEXT" at bounding box center [353, 450] width 83 height 32
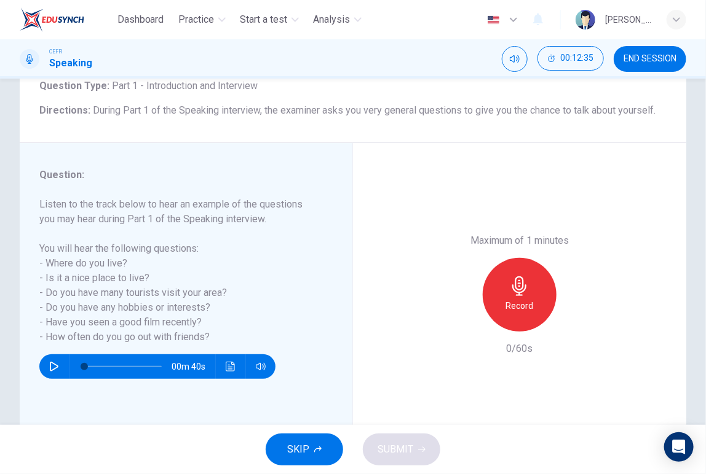
scroll to position [84, 0]
click at [516, 294] on icon "button" at bounding box center [519, 287] width 20 height 20
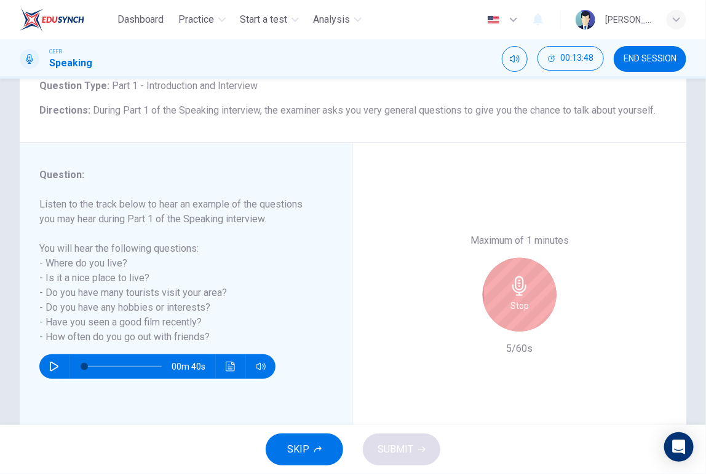
click at [516, 294] on icon "button" at bounding box center [519, 287] width 20 height 20
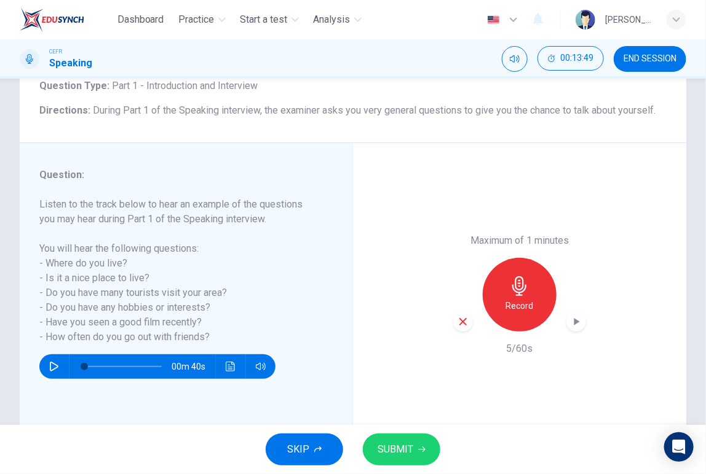
click at [462, 318] on icon "button" at bounding box center [462, 321] width 11 height 11
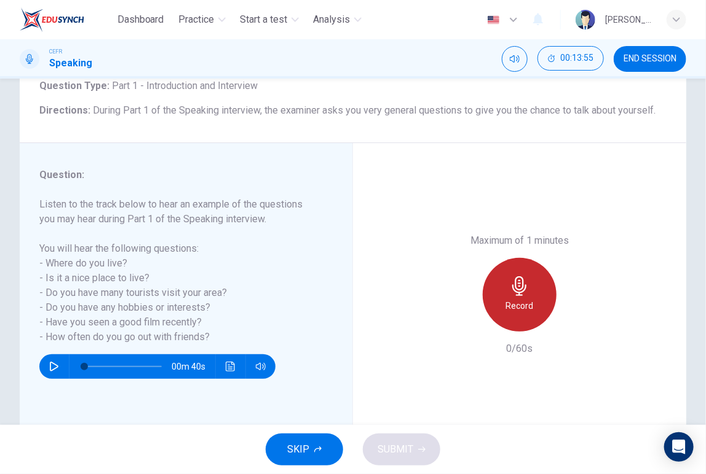
click at [527, 303] on h6 "Record" at bounding box center [520, 306] width 28 height 15
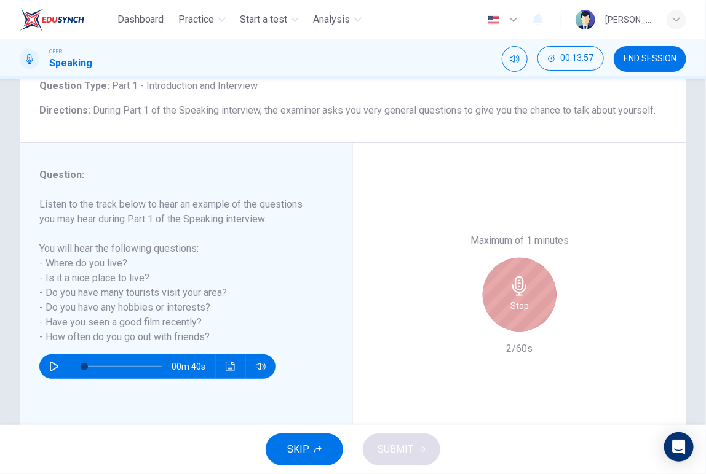
click at [527, 303] on div "Stop" at bounding box center [519, 295] width 74 height 74
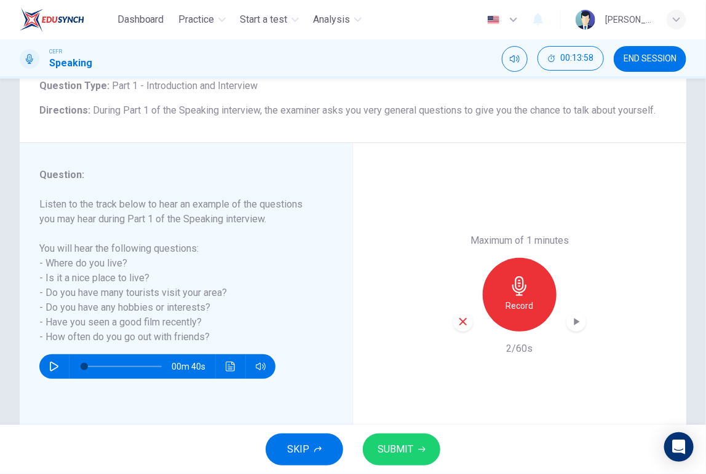
click at [573, 315] on div "button" at bounding box center [576, 322] width 20 height 20
click at [457, 328] on div "button" at bounding box center [463, 322] width 20 height 20
click at [506, 310] on h6 "Record" at bounding box center [520, 306] width 28 height 15
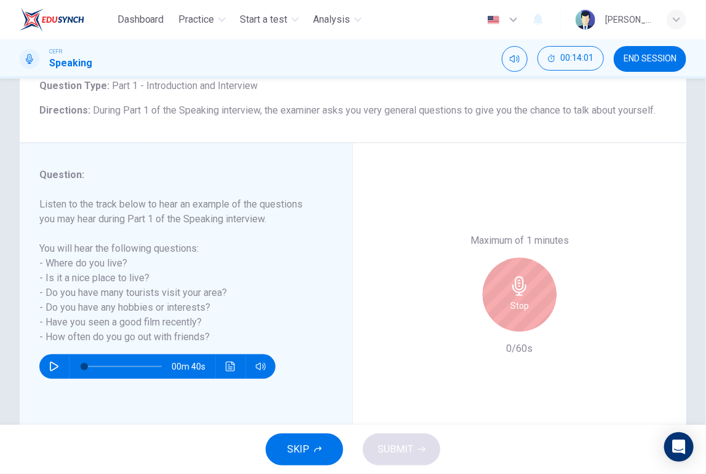
click at [503, 310] on div "Stop" at bounding box center [519, 295] width 74 height 74
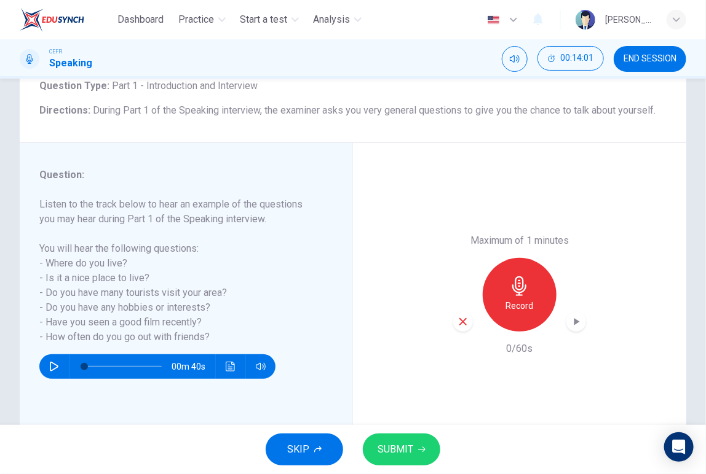
click at [466, 316] on div "Record" at bounding box center [519, 295] width 133 height 74
click at [460, 318] on div "button" at bounding box center [463, 322] width 20 height 20
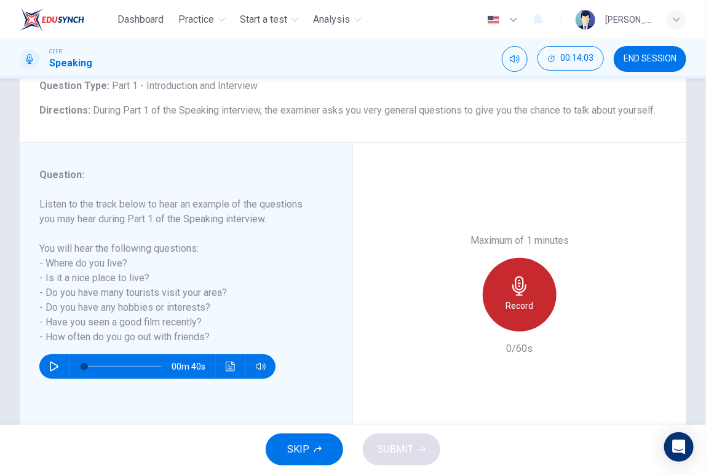
click at [497, 304] on div "Record" at bounding box center [519, 295] width 74 height 74
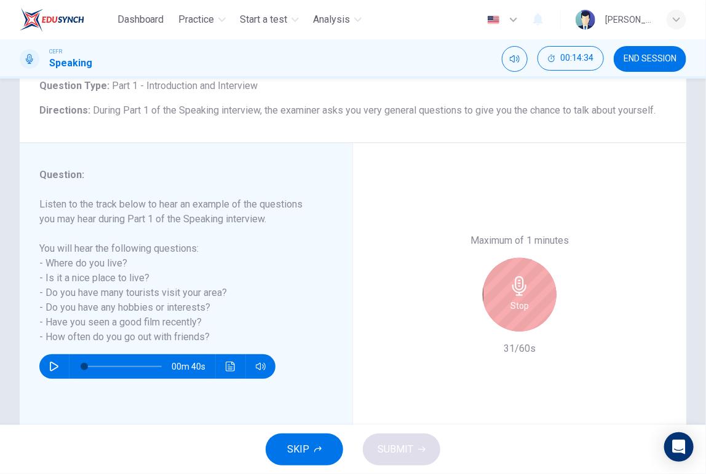
click at [490, 307] on div "Stop" at bounding box center [519, 295] width 74 height 74
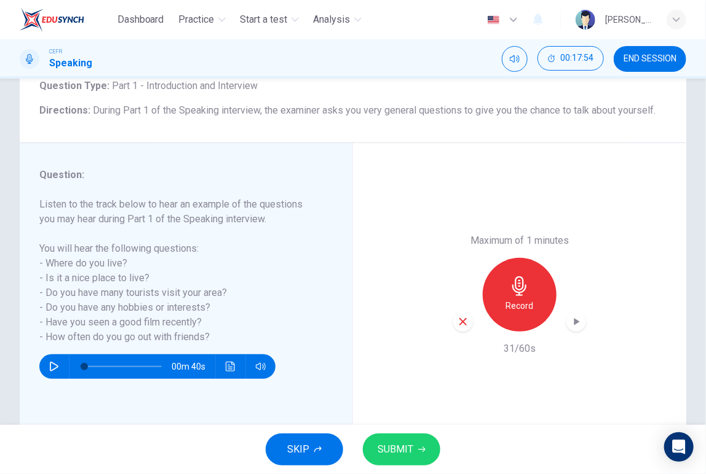
click at [457, 325] on icon "button" at bounding box center [462, 321] width 11 height 11
click at [457, 325] on div "Record" at bounding box center [519, 295] width 133 height 74
click at [525, 312] on h6 "Record" at bounding box center [520, 306] width 28 height 15
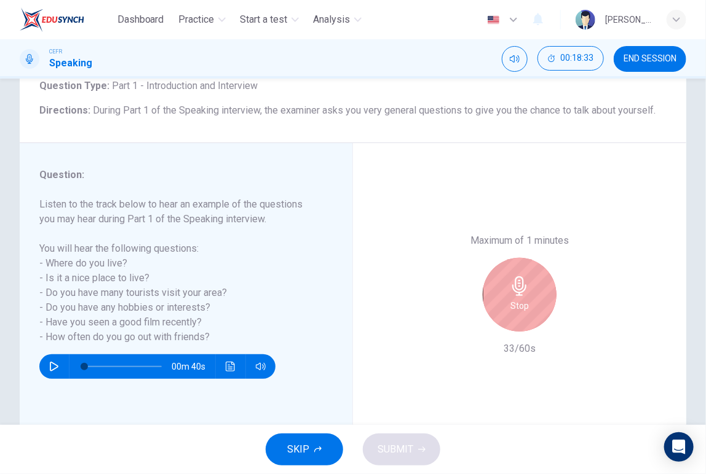
scroll to position [129, 0]
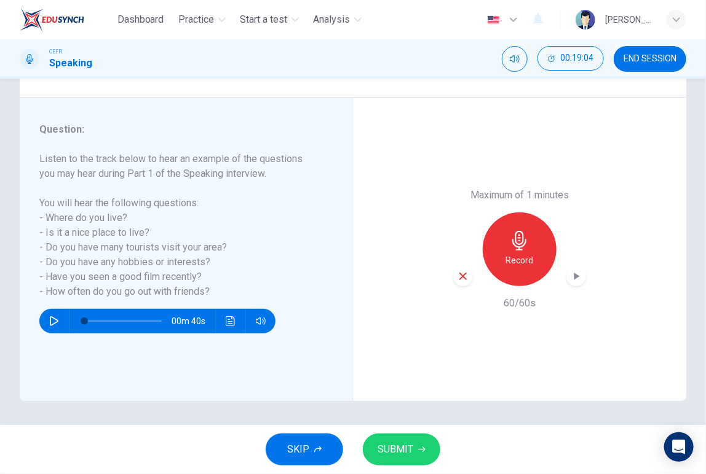
click at [570, 278] on icon "button" at bounding box center [576, 276] width 12 height 12
click at [406, 442] on span "SUBMIT" at bounding box center [395, 449] width 36 height 17
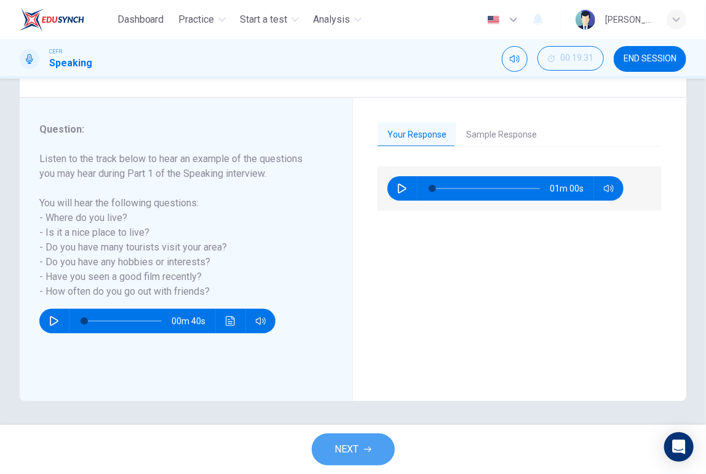
click at [366, 451] on icon "button" at bounding box center [367, 449] width 7 height 7
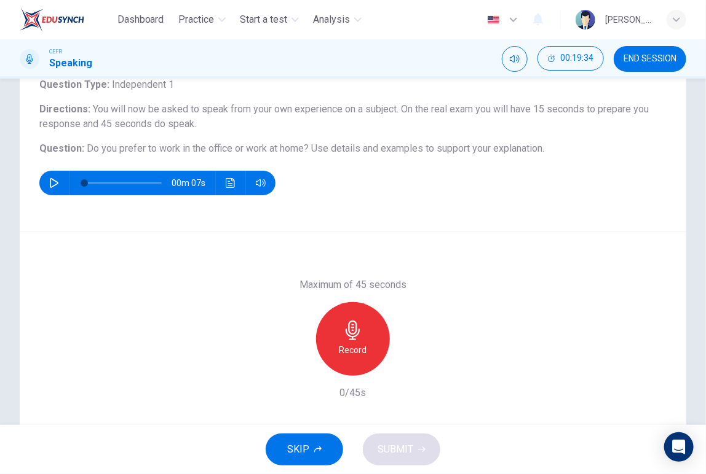
scroll to position [85, 0]
click at [356, 332] on icon "button" at bounding box center [353, 331] width 20 height 20
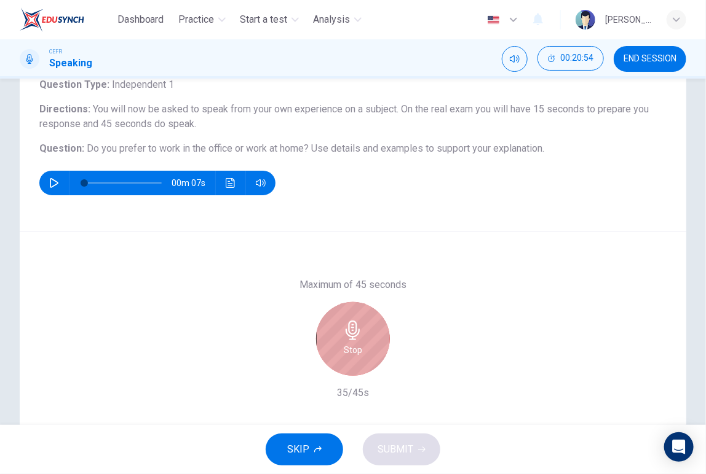
click at [356, 332] on icon "button" at bounding box center [353, 331] width 20 height 20
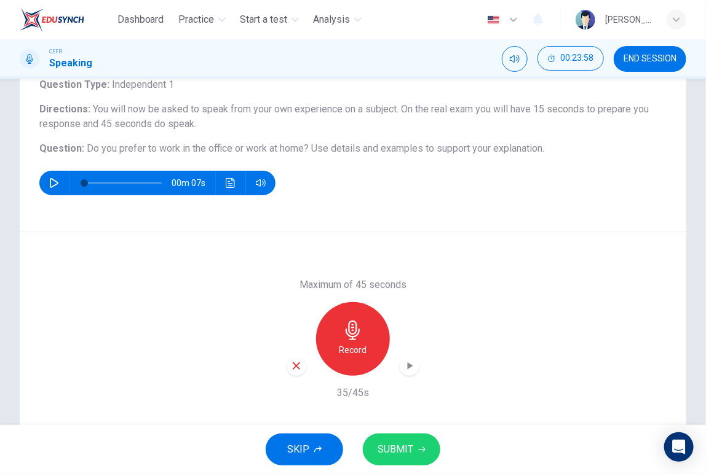
click at [410, 438] on button "SUBMIT" at bounding box center [401, 450] width 77 height 32
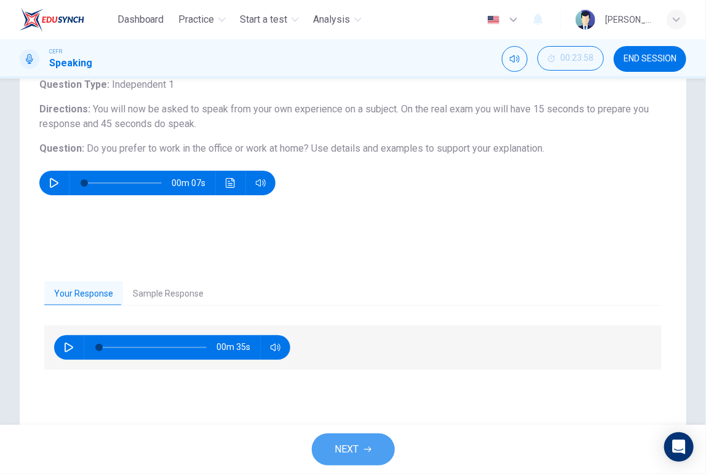
click at [324, 439] on button "NEXT" at bounding box center [353, 450] width 83 height 32
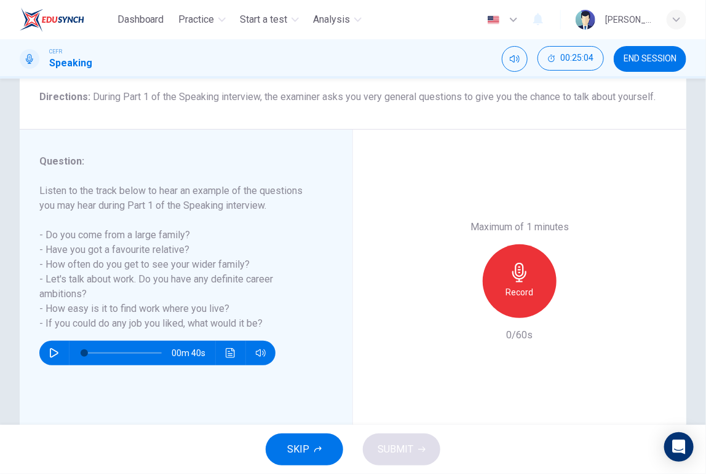
scroll to position [96, 0]
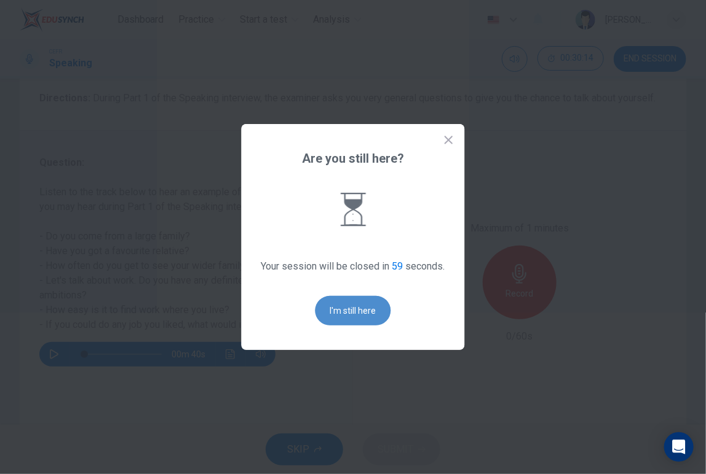
click at [348, 302] on button "I'm still here" at bounding box center [353, 310] width 76 height 29
click at [352, 311] on button "I'm still here" at bounding box center [353, 310] width 76 height 29
